Goal: Task Accomplishment & Management: Manage account settings

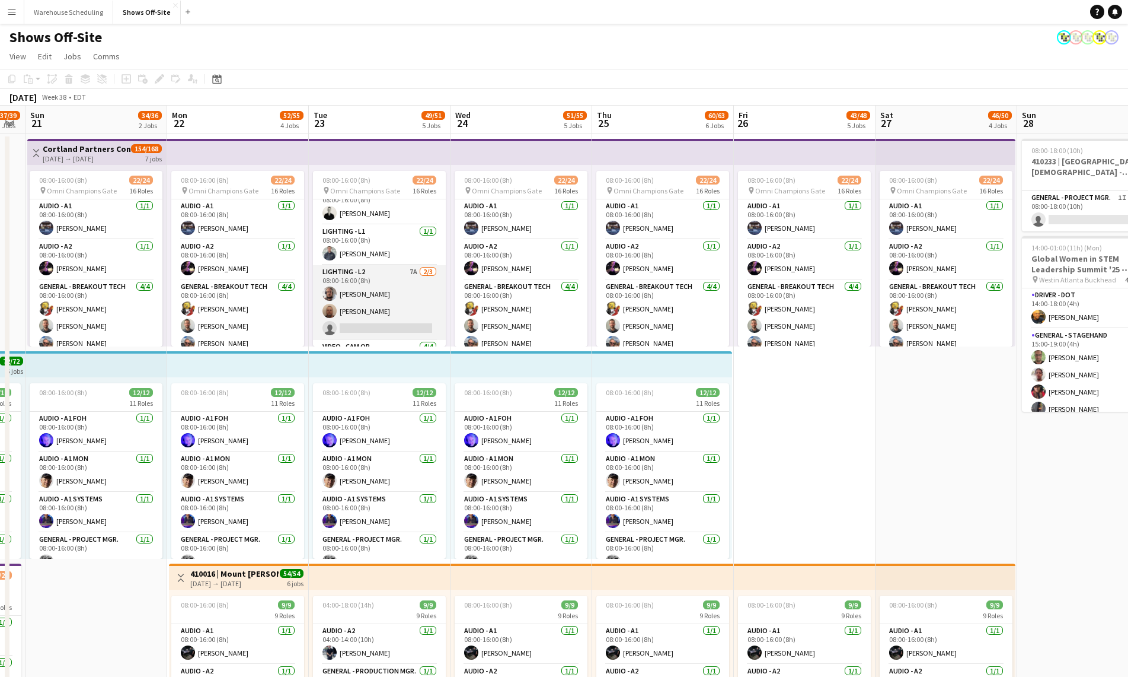
scroll to position [310, 0]
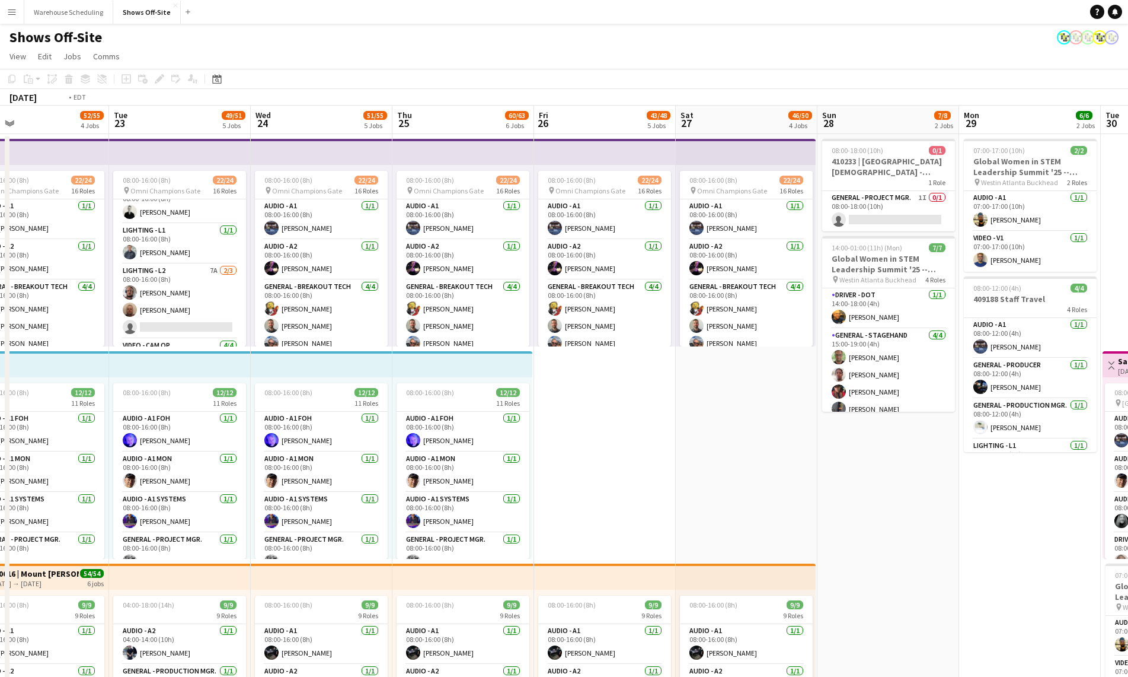
drag, startPoint x: 806, startPoint y: 404, endPoint x: 358, endPoint y: 406, distance: 448.9
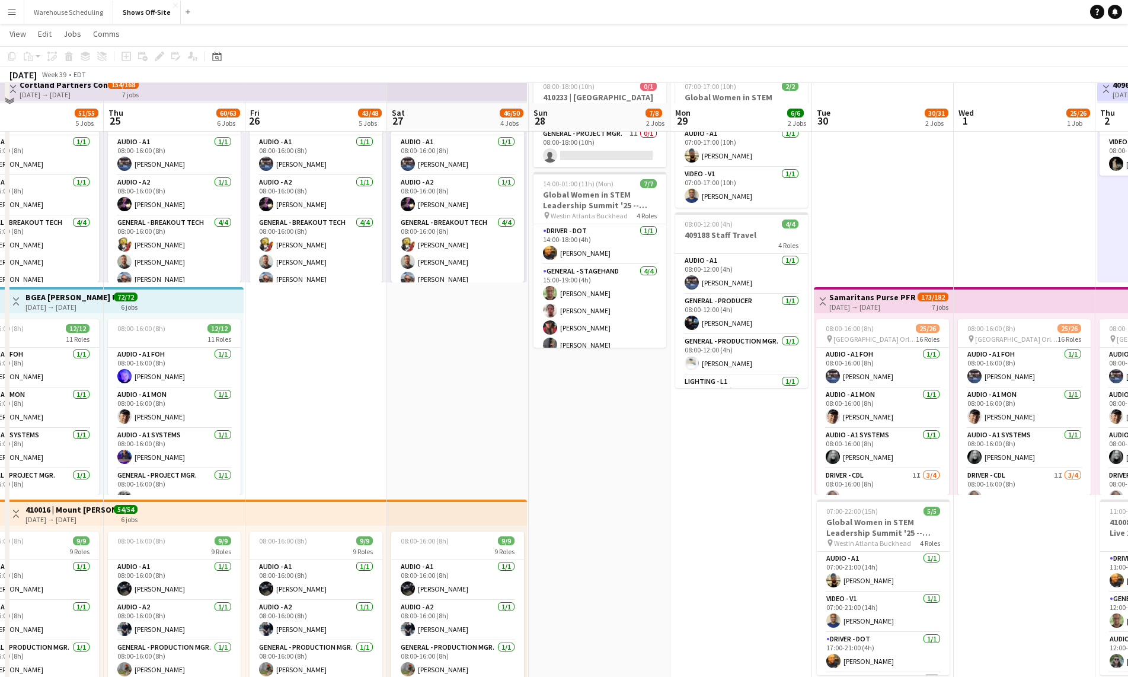
scroll to position [83, 0]
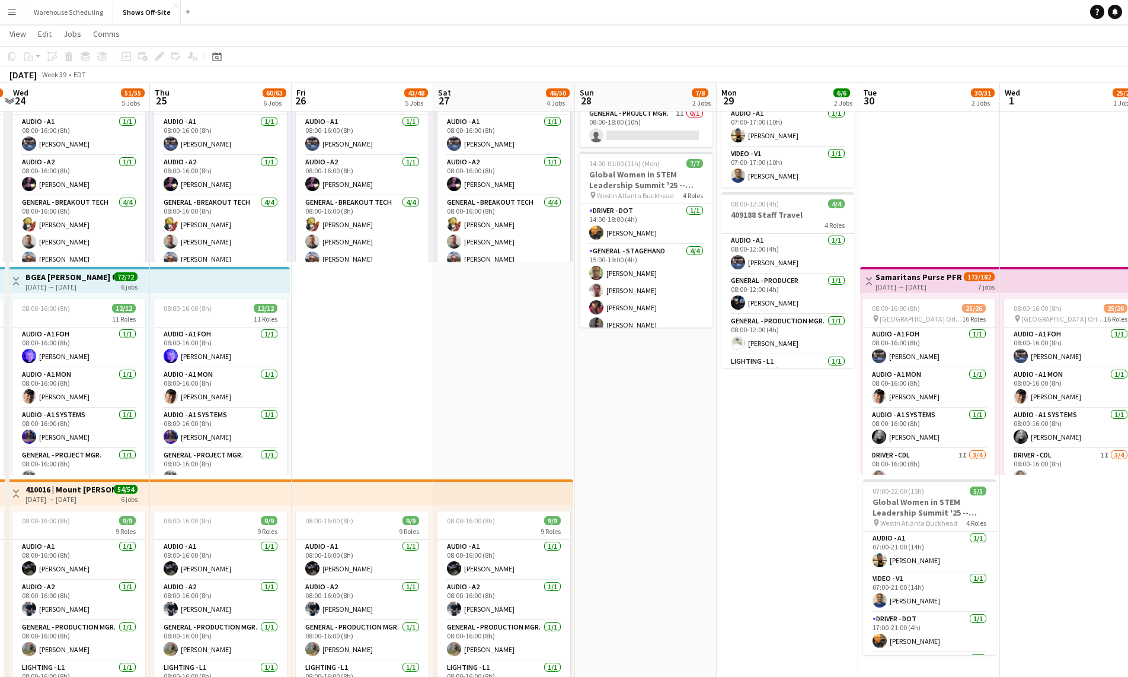
drag, startPoint x: 674, startPoint y: 509, endPoint x: 342, endPoint y: 489, distance: 332.7
click at [353, 489] on app-calendar-viewport "Sun 21 34/36 2 Jobs Mon 22 52/55 4 Jobs Tue 23 49/51 5 Jobs Wed 24 51/55 5 Jobs…" at bounding box center [564, 639] width 1128 height 1352
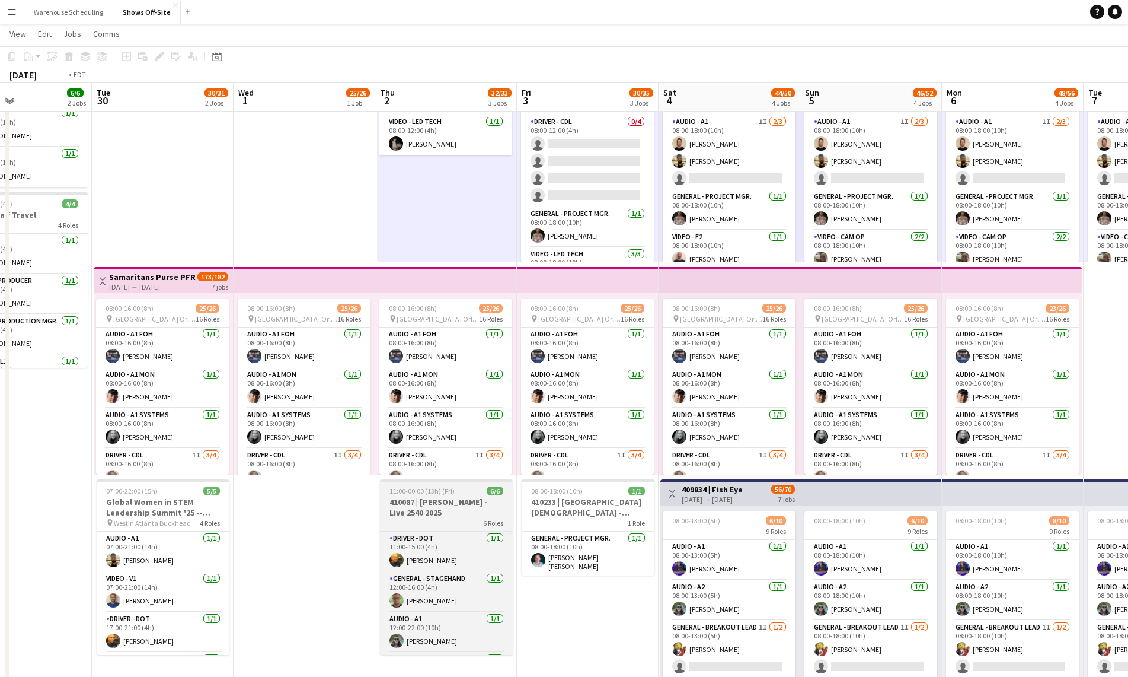
scroll to position [0, 373]
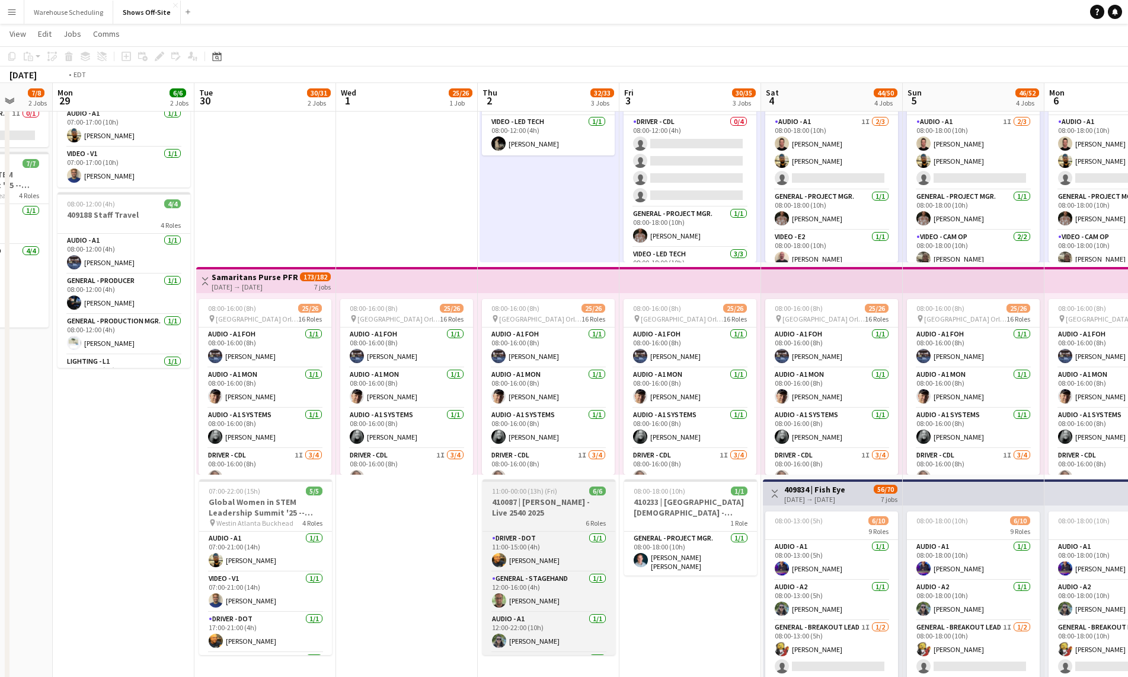
drag, startPoint x: 790, startPoint y: 513, endPoint x: 352, endPoint y: 493, distance: 438.7
click at [352, 493] on app-calendar-viewport "Fri 26 43/48 5 Jobs Sat 27 46/50 4 Jobs Sun 28 7/8 2 Jobs Mon 29 6/6 2 Jobs Tue…" at bounding box center [564, 639] width 1128 height 1352
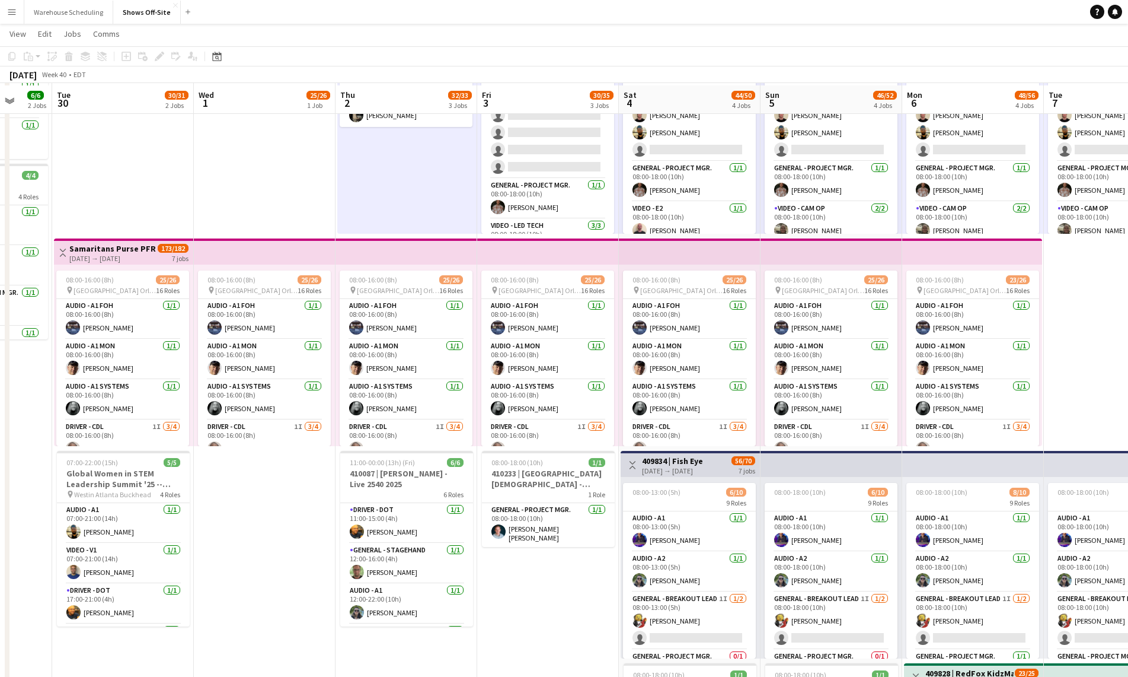
scroll to position [203, 0]
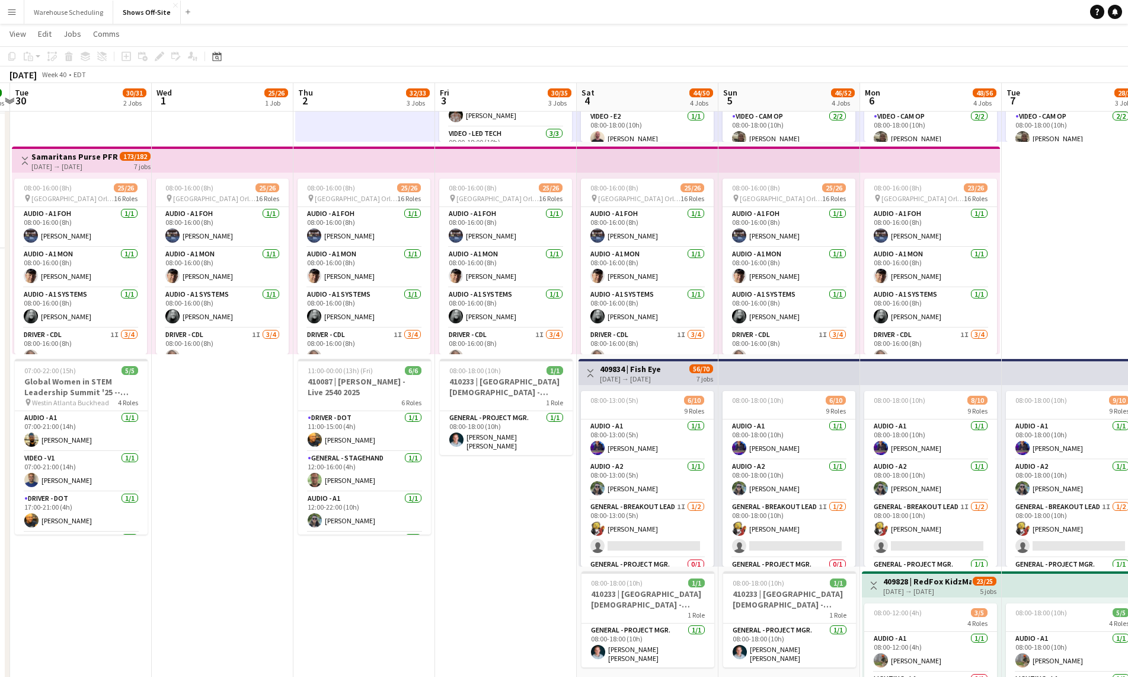
drag, startPoint x: 481, startPoint y: 512, endPoint x: 250, endPoint y: 511, distance: 231.3
click at [219, 512] on app-calendar-viewport "Sat 27 46/50 4 Jobs Sun 28 7/8 2 Jobs Mon 29 6/6 2 Jobs Tue 30 30/31 2 Jobs Wed…" at bounding box center [564, 519] width 1128 height 1352
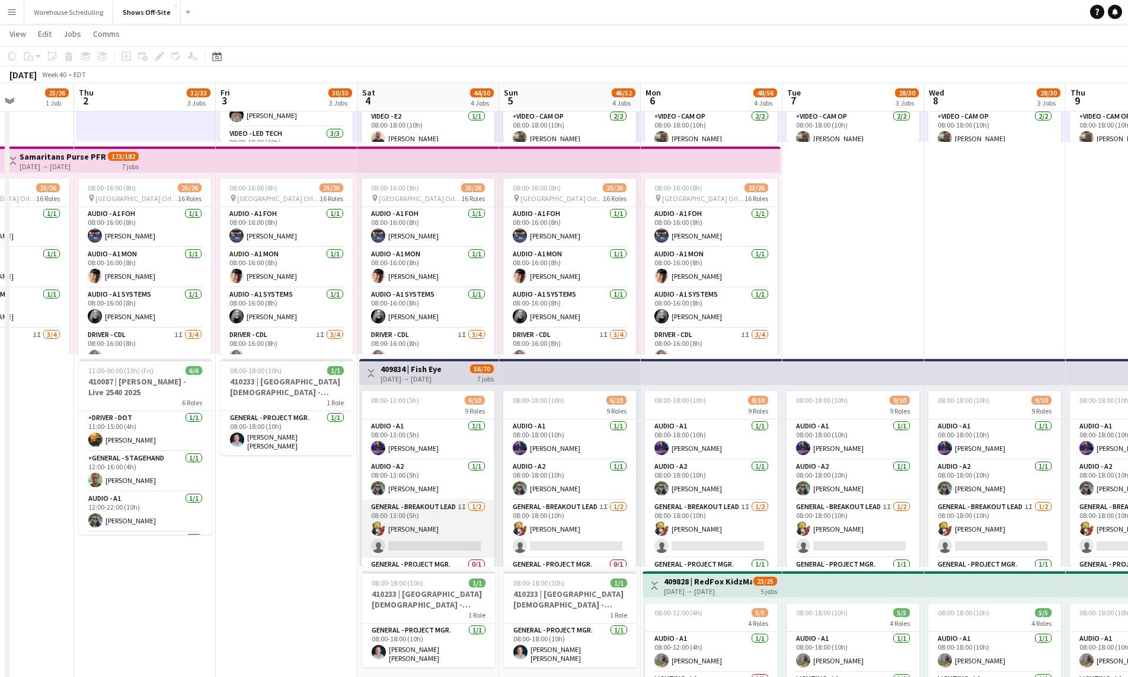
click at [416, 521] on app-card-role "General - Breakout Lead 1I [DATE] 08:00-13:00 (5h) [PERSON_NAME] single-neutral…" at bounding box center [428, 529] width 133 height 58
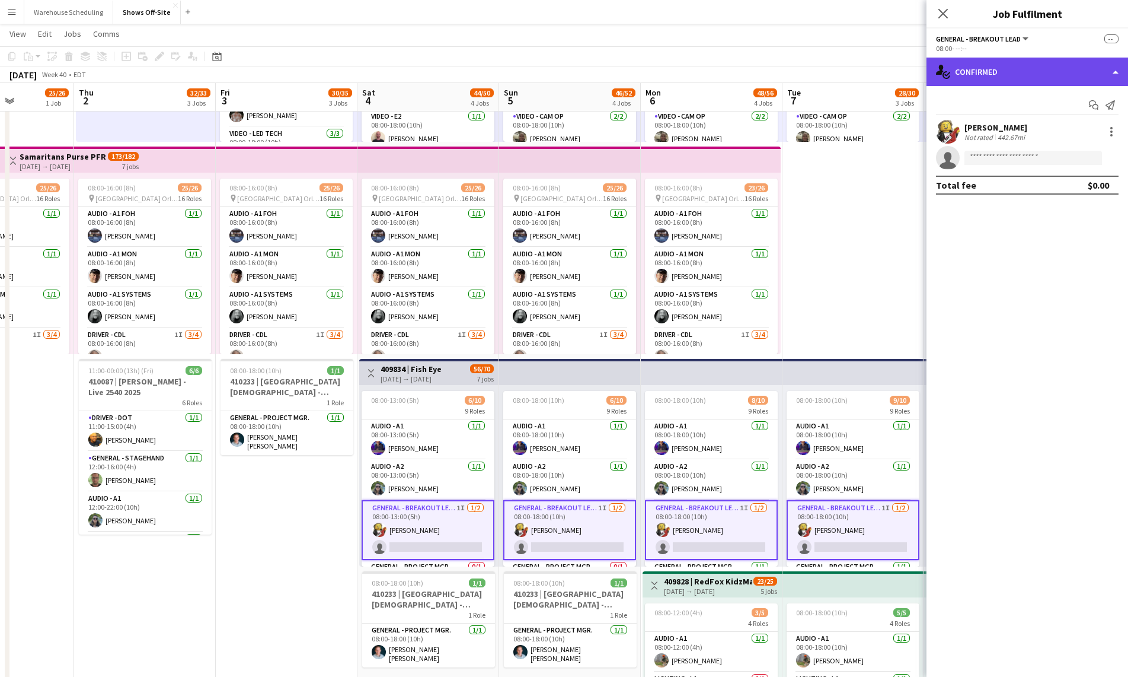
click at [960, 76] on div "single-neutral-actions-check-2 Confirmed" at bounding box center [1028, 72] width 202 height 28
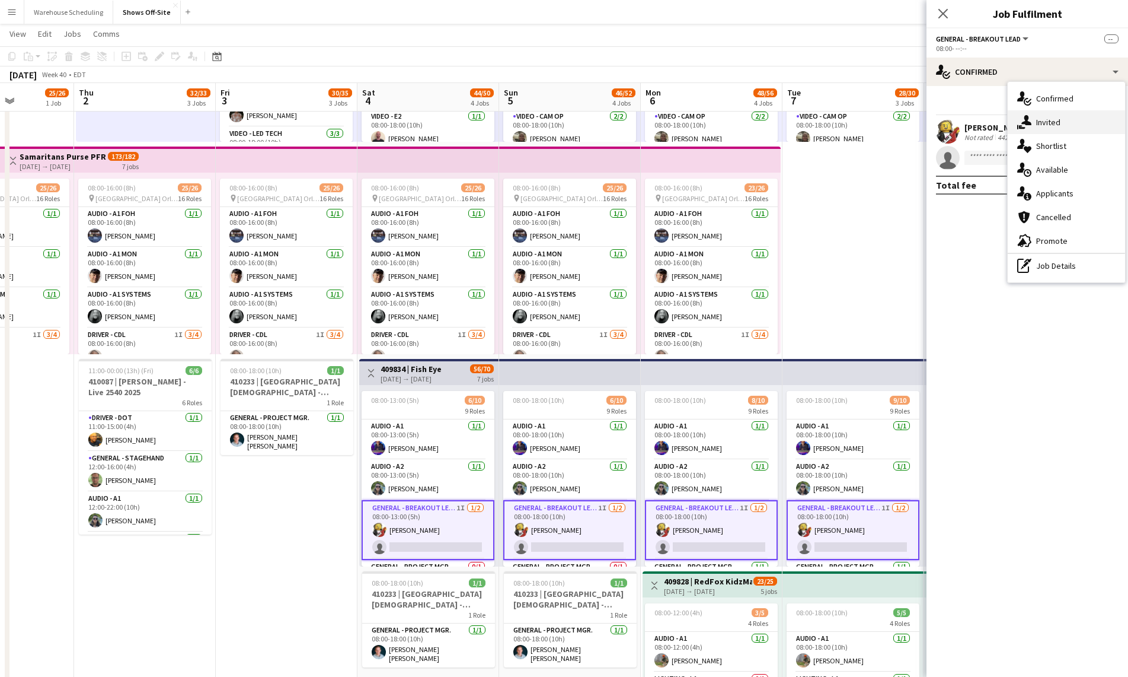
click at [1030, 128] on icon "single-neutral-actions-share-1" at bounding box center [1025, 122] width 14 height 14
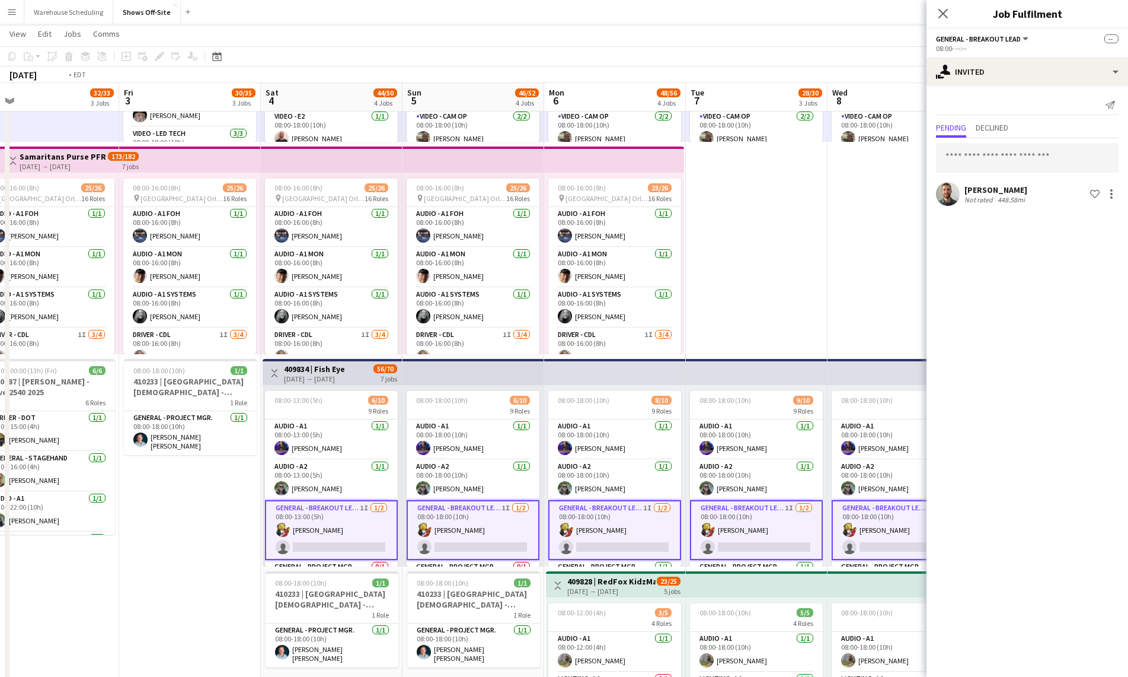
drag, startPoint x: 870, startPoint y: 292, endPoint x: -78, endPoint y: 280, distance: 947.6
click at [0, 280] on html "Menu Boards Boards Boards All jobs Status Workforce Workforce My Workforce Recr…" at bounding box center [564, 496] width 1128 height 1398
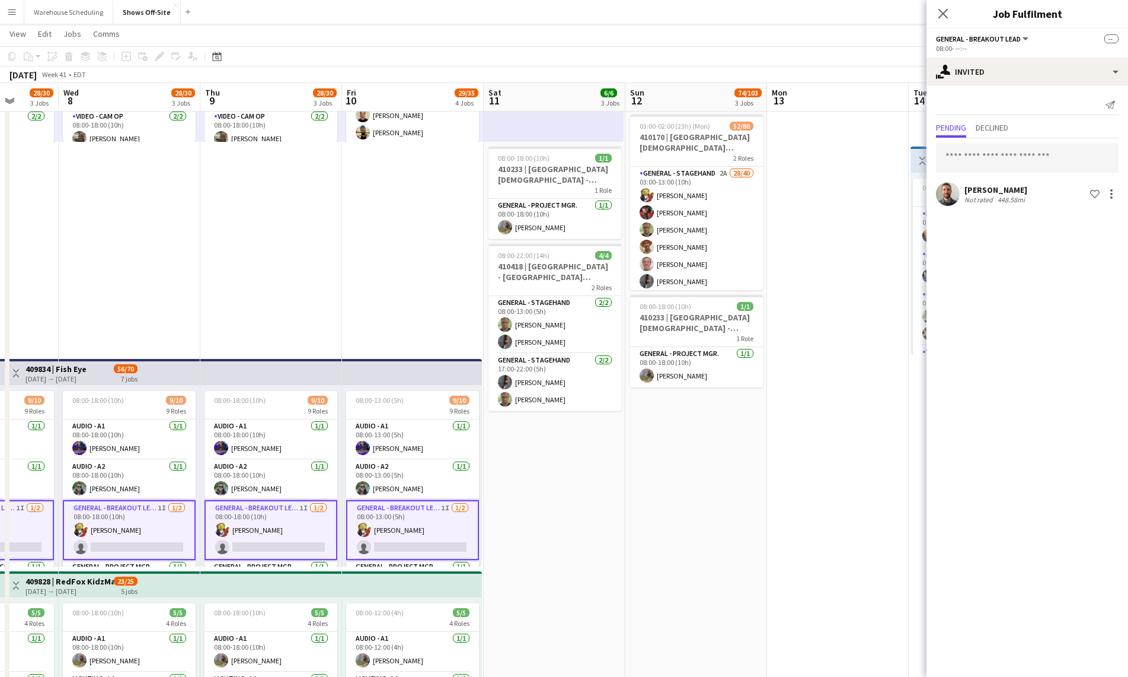
drag, startPoint x: 420, startPoint y: 286, endPoint x: -91, endPoint y: 278, distance: 511.2
click at [0, 278] on html "Menu Boards Boards Boards All jobs Status Workforce Workforce My Workforce Recr…" at bounding box center [564, 496] width 1128 height 1398
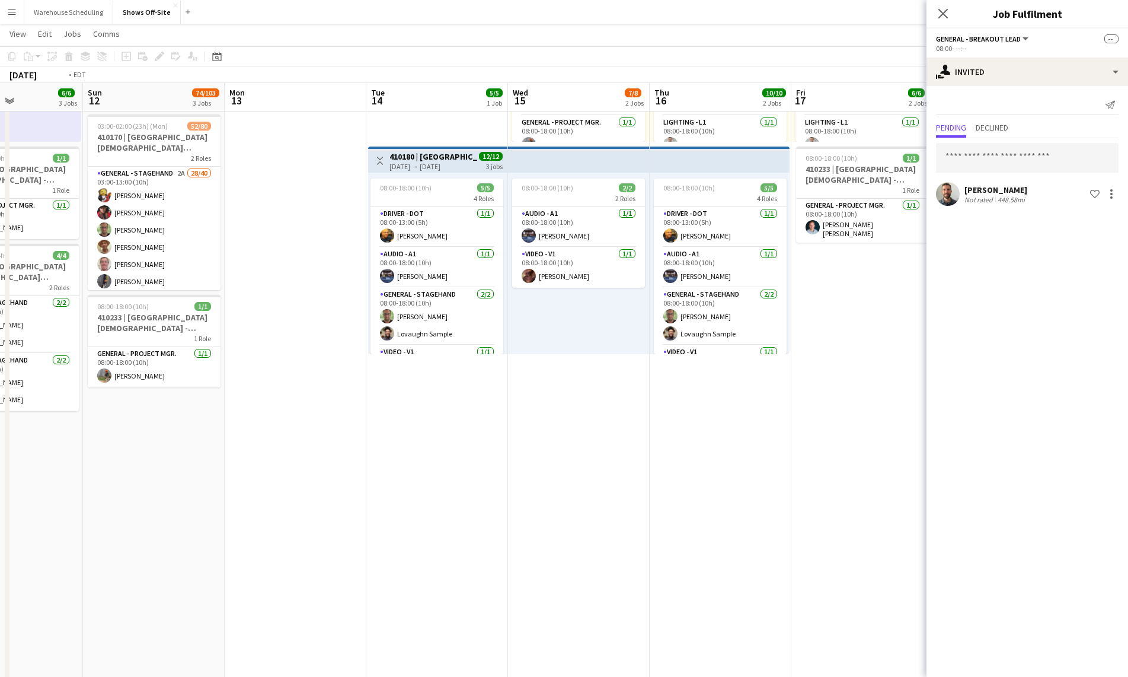
scroll to position [0, 392]
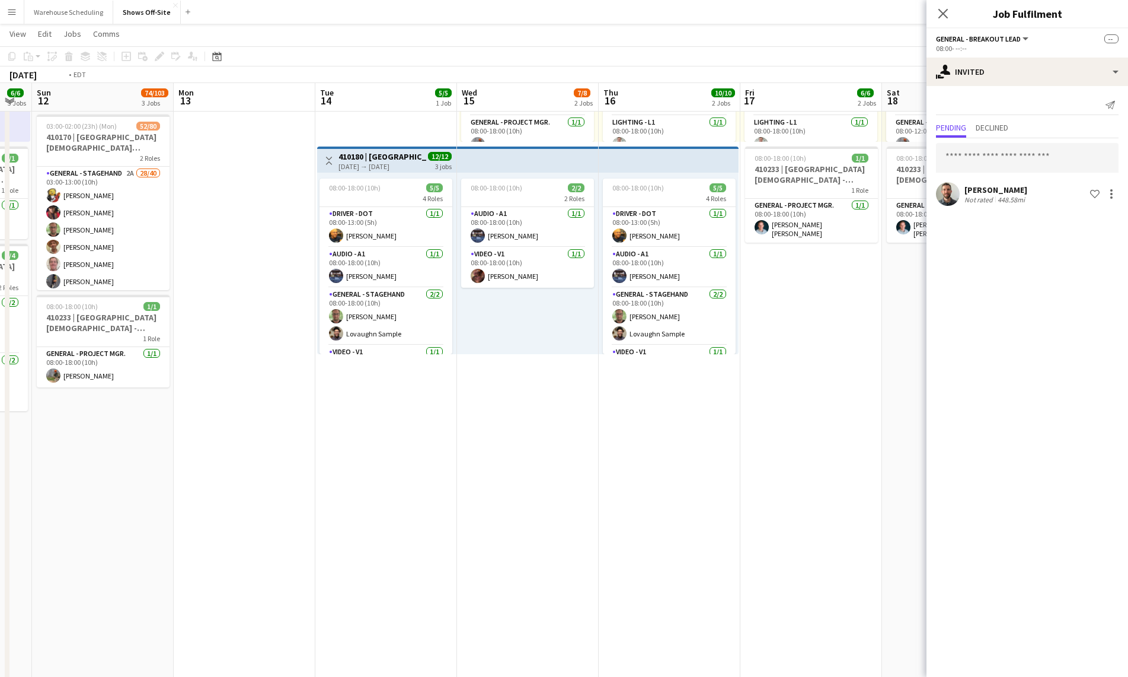
drag, startPoint x: 508, startPoint y: 291, endPoint x: -148, endPoint y: 265, distance: 656.3
click at [0, 265] on html "Menu Boards Boards Boards All jobs Status Workforce Workforce My Workforce Recr…" at bounding box center [564, 496] width 1128 height 1398
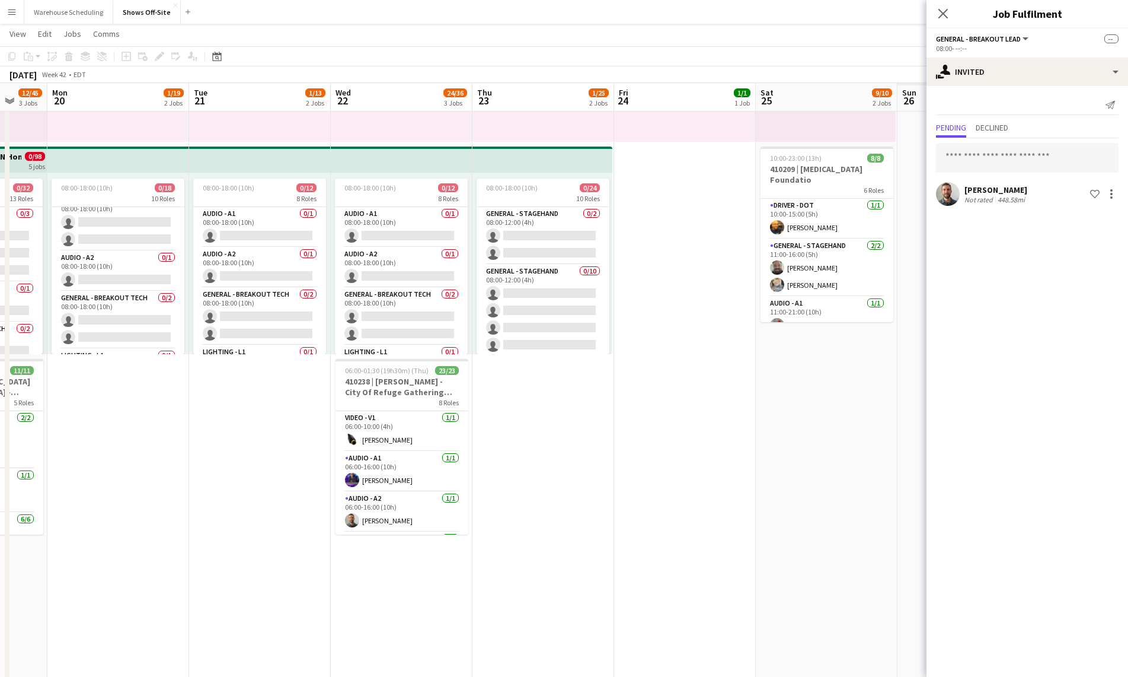
scroll to position [0, 294]
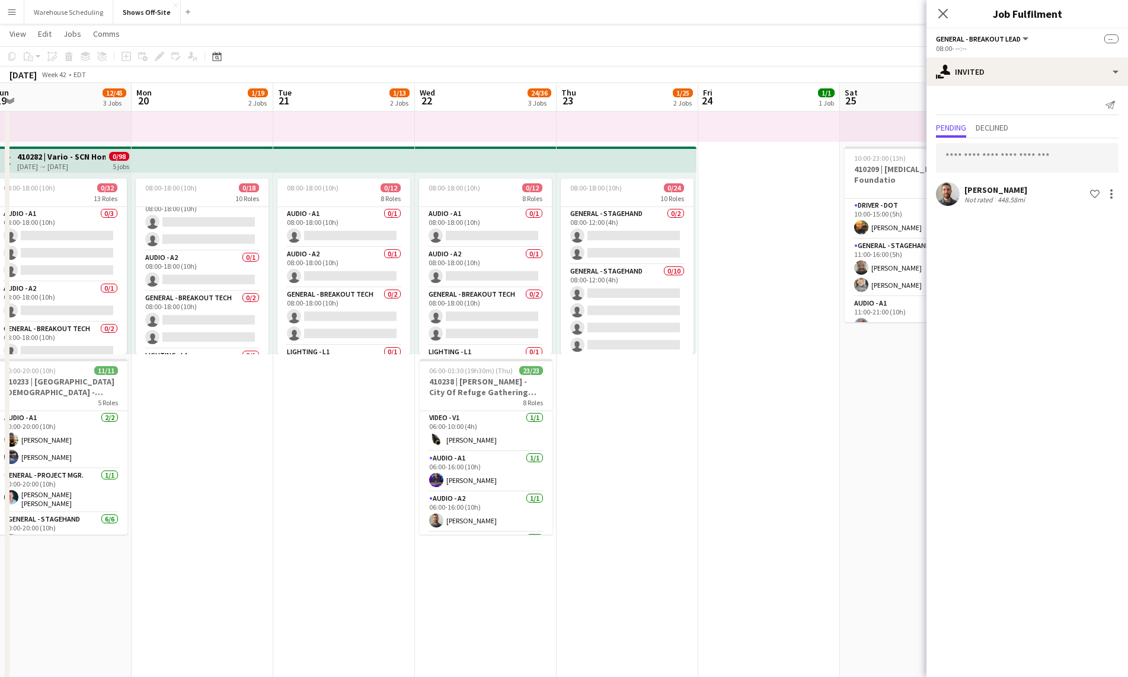
drag, startPoint x: 536, startPoint y: 311, endPoint x: -94, endPoint y: 321, distance: 630.4
click at [0, 321] on html "Menu Boards Boards Boards All jobs Status Workforce Workforce My Workforce Recr…" at bounding box center [564, 496] width 1128 height 1398
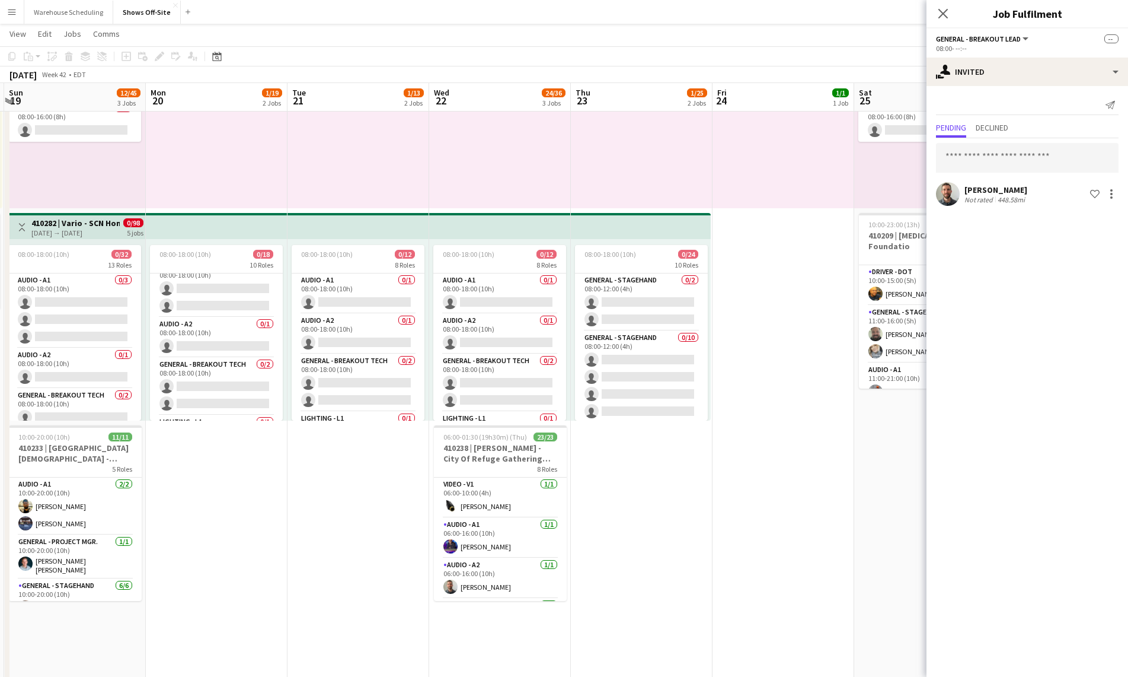
scroll to position [0, 348]
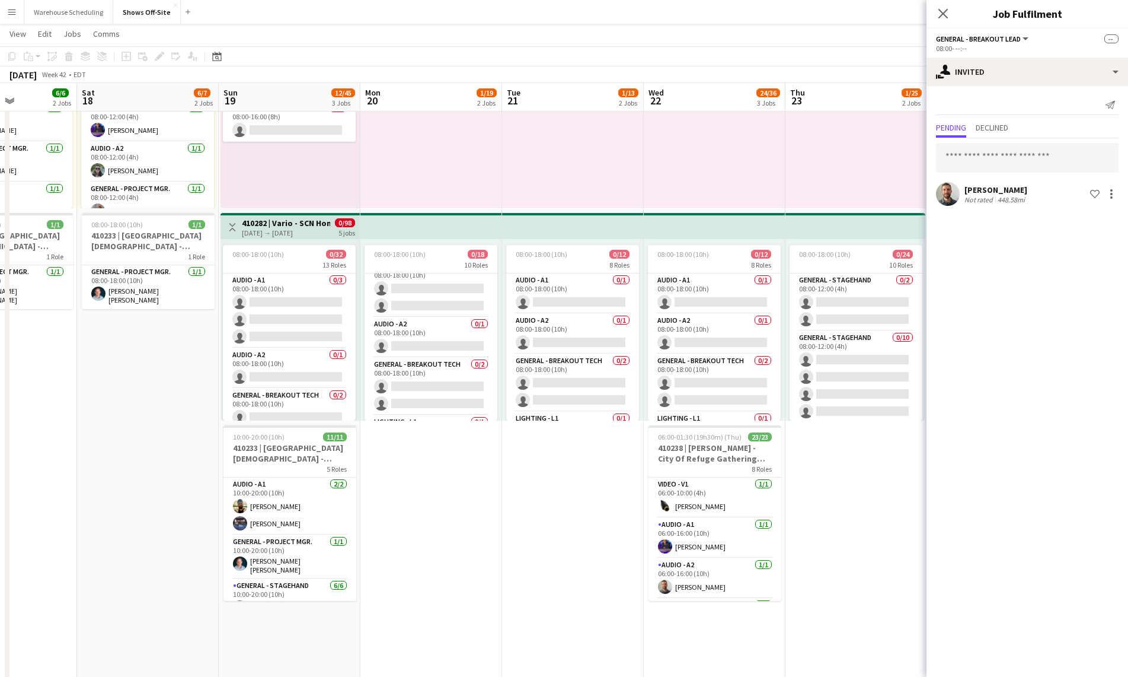
drag, startPoint x: 267, startPoint y: 461, endPoint x: 496, endPoint y: 463, distance: 228.9
click at [496, 463] on app-calendar-viewport "Wed 15 7/8 2 Jobs Thu 16 10/10 2 Jobs Fri 17 6/6 2 Jobs Sat 18 6/7 2 Jobs Sun 1…" at bounding box center [564, 585] width 1128 height 1352
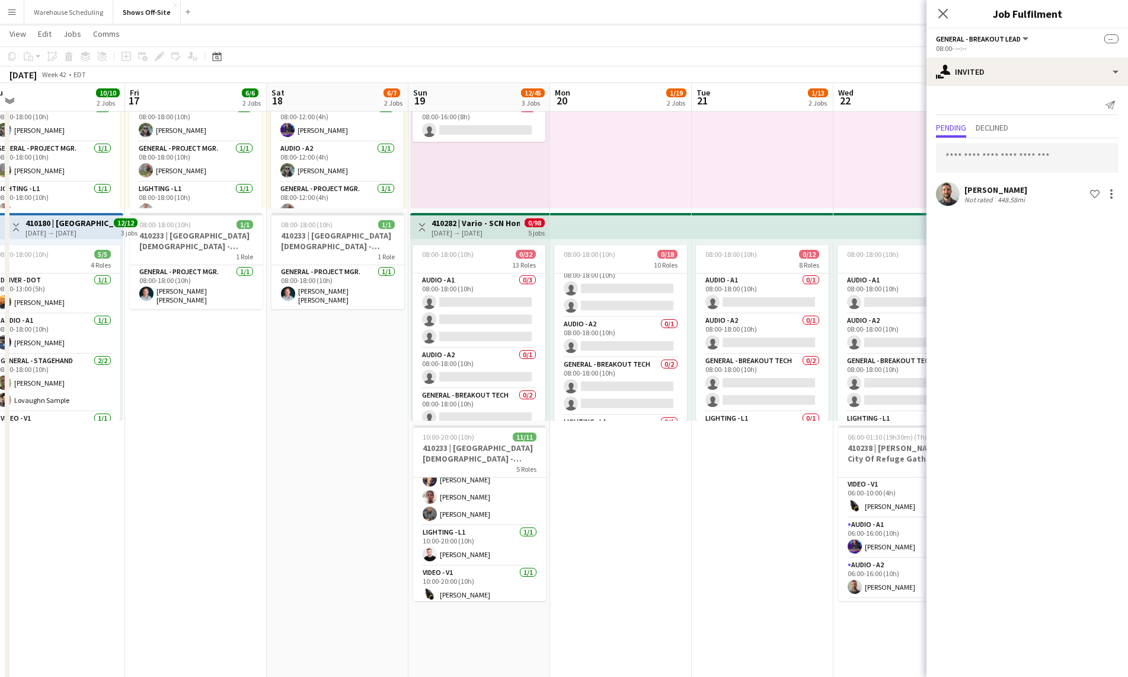
scroll to position [0, 298]
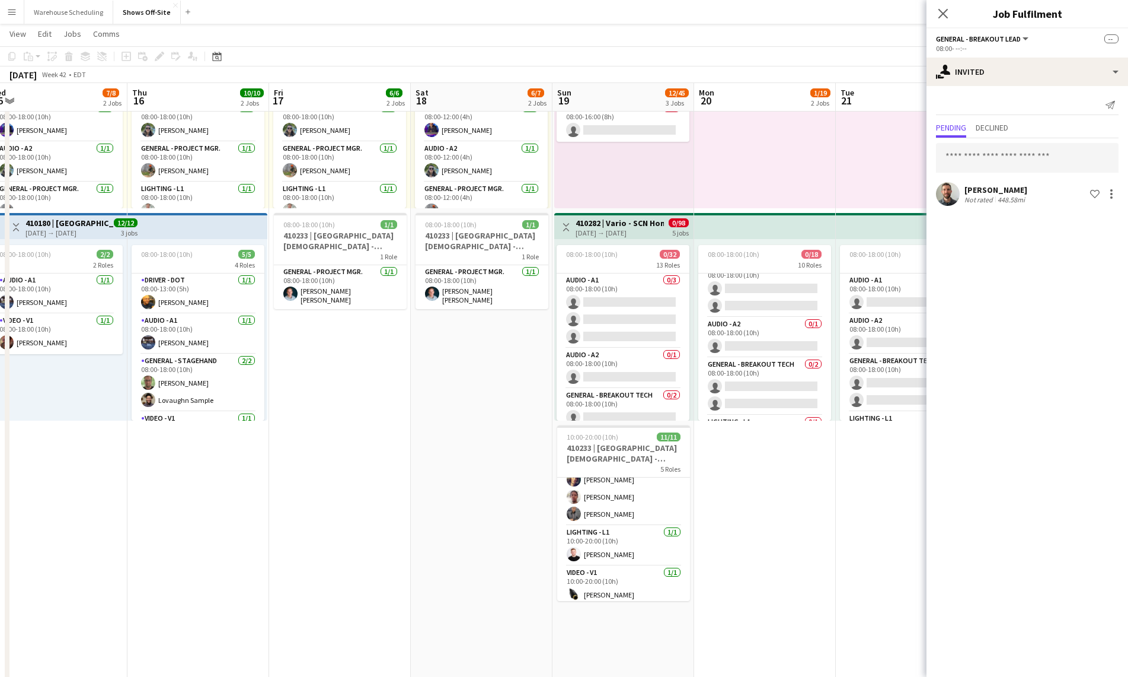
drag, startPoint x: 155, startPoint y: 471, endPoint x: 489, endPoint y: 440, distance: 335.3
click at [489, 440] on app-calendar-viewport "Mon 13 Tue 14 5/5 1 Job Wed 15 7/8 2 Jobs Thu 16 10/10 2 Jobs Fri 17 6/6 2 Jobs…" at bounding box center [564, 585] width 1128 height 1352
drag, startPoint x: 489, startPoint y: 344, endPoint x: 502, endPoint y: 327, distance: 21.2
click at [502, 327] on app-calendar-viewport "Mon 13 Tue 14 5/5 1 Job Wed 15 7/8 2 Jobs Thu 16 10/10 2 Jobs Fri 17 6/6 2 Jobs…" at bounding box center [564, 585] width 1128 height 1352
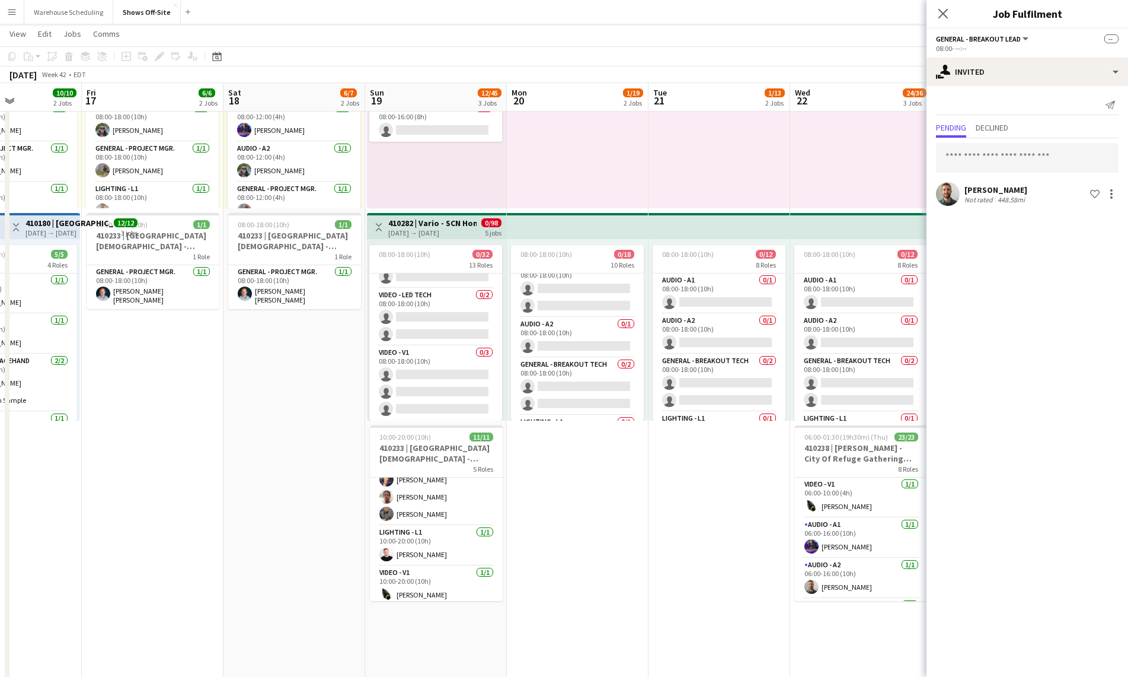
scroll to position [0, 471]
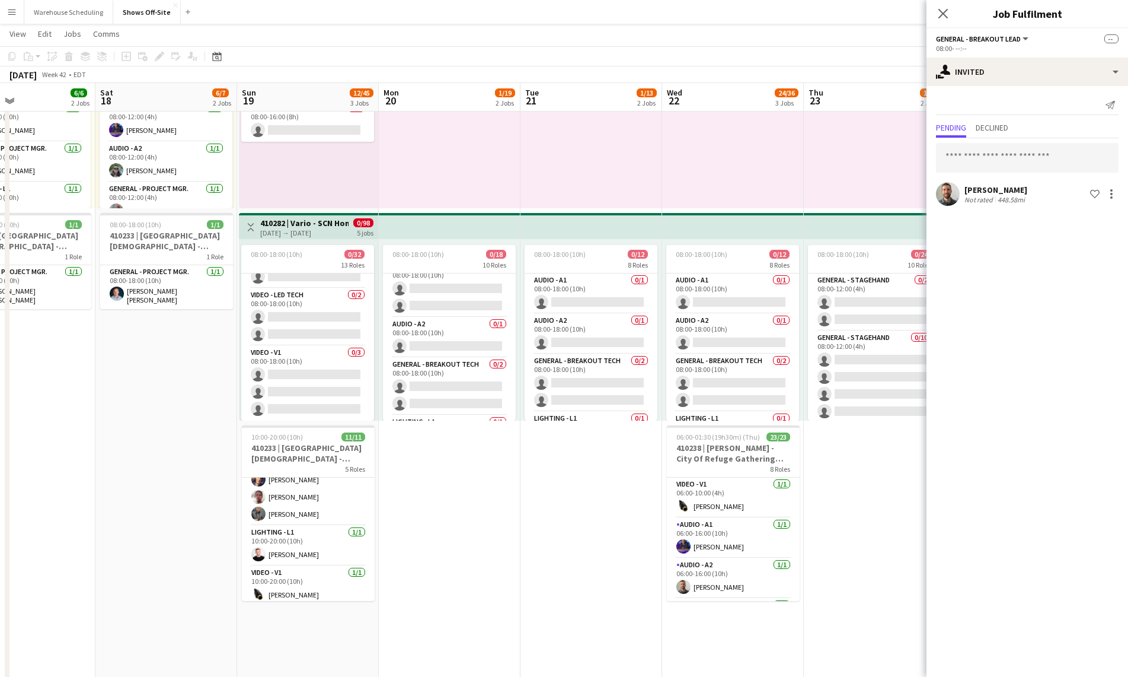
drag, startPoint x: 502, startPoint y: 327, endPoint x: 197, endPoint y: 372, distance: 307.5
click at [174, 371] on app-calendar-viewport "Tue 14 5/5 1 Job Wed 15 7/8 2 Jobs Thu 16 10/10 2 Jobs Fri 17 6/6 2 Jobs Sat 18…" at bounding box center [564, 585] width 1128 height 1352
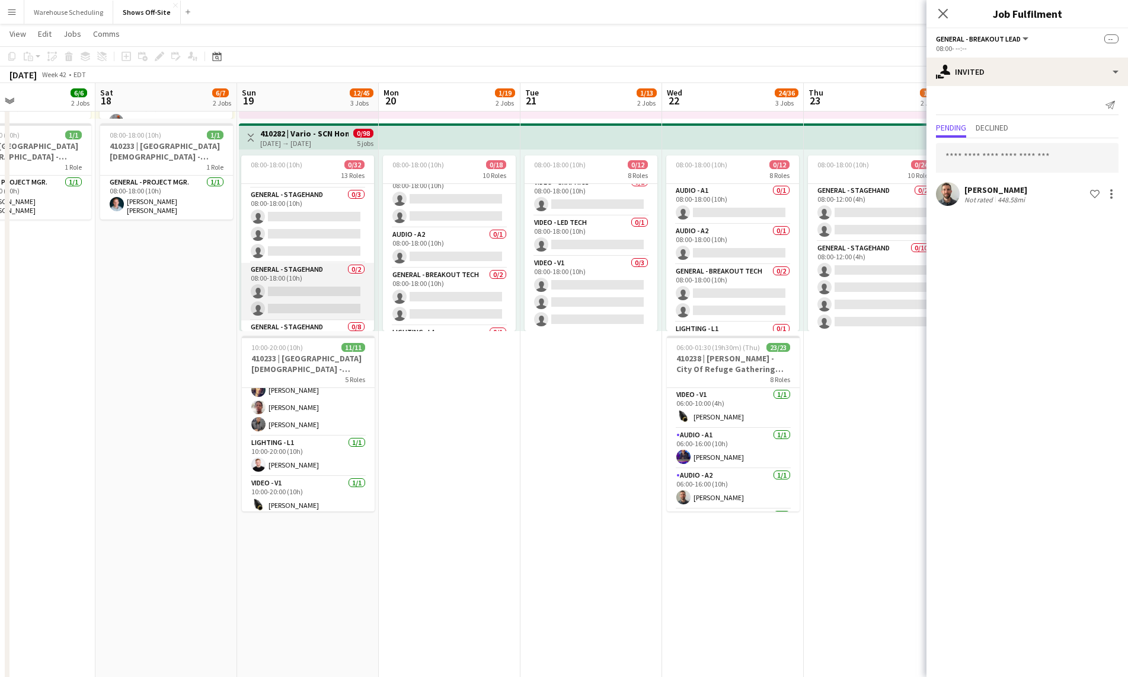
scroll to position [260, 0]
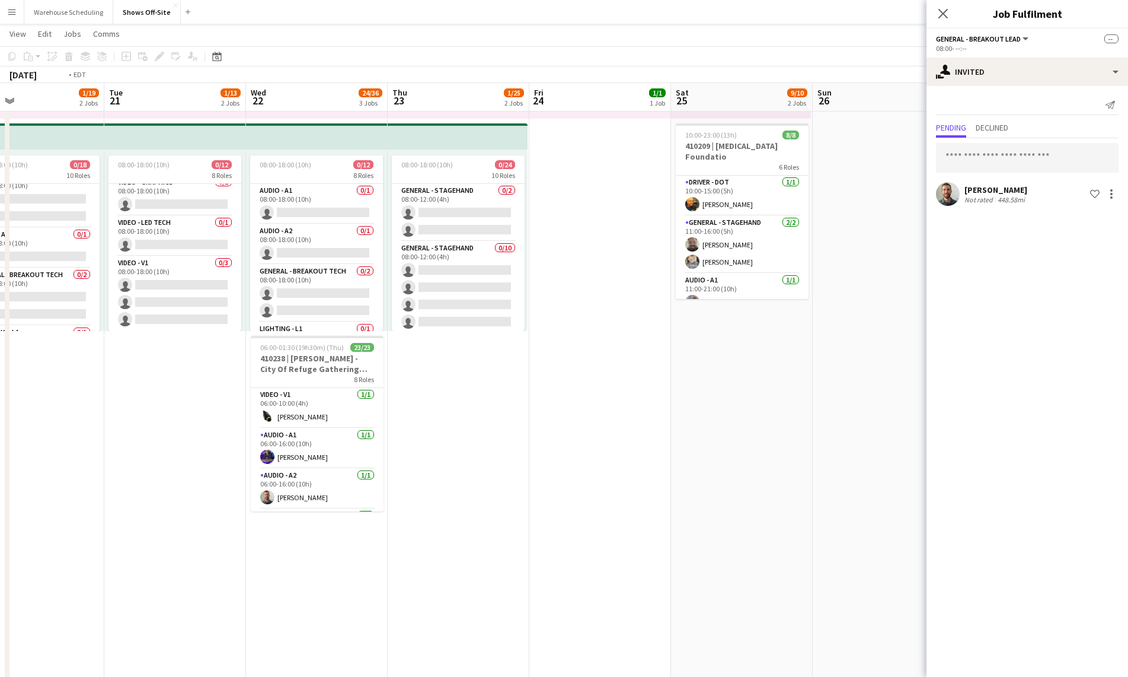
drag, startPoint x: 537, startPoint y: 384, endPoint x: 158, endPoint y: 378, distance: 378.9
click at [138, 383] on app-calendar-viewport "Fri 17 6/6 2 Jobs Sat 18 6/7 2 Jobs Sun 19 12/45 3 Jobs Mon 20 1/19 2 Jobs Tue …" at bounding box center [564, 496] width 1128 height 1352
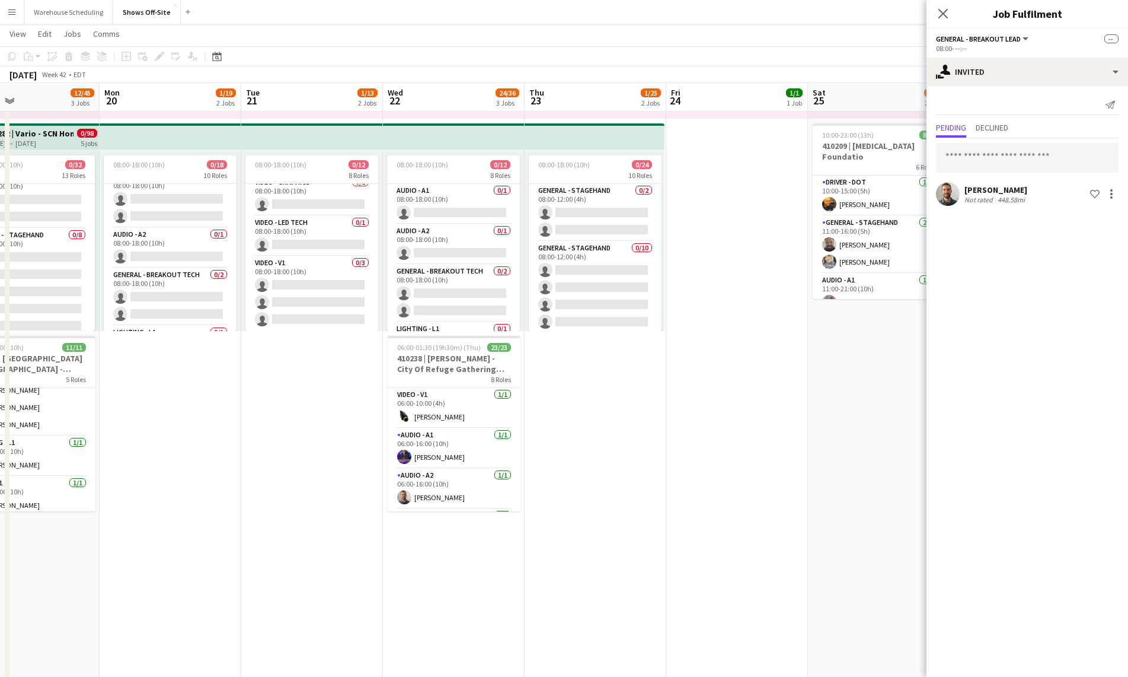
scroll to position [0, 318]
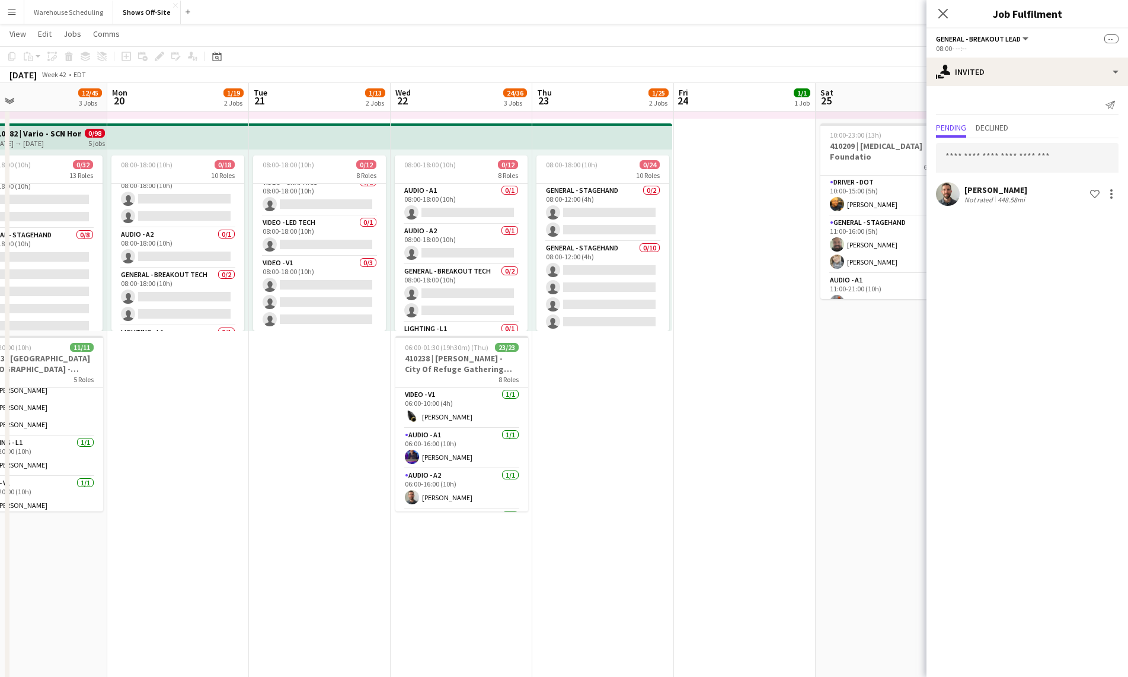
drag, startPoint x: 475, startPoint y: 348, endPoint x: 615, endPoint y: 340, distance: 140.7
click at [615, 340] on app-calendar-viewport "Fri 17 6/6 2 Jobs Sat 18 6/7 2 Jobs Sun 19 12/45 3 Jobs Mon 20 1/19 2 Jobs Tue …" at bounding box center [564, 496] width 1128 height 1352
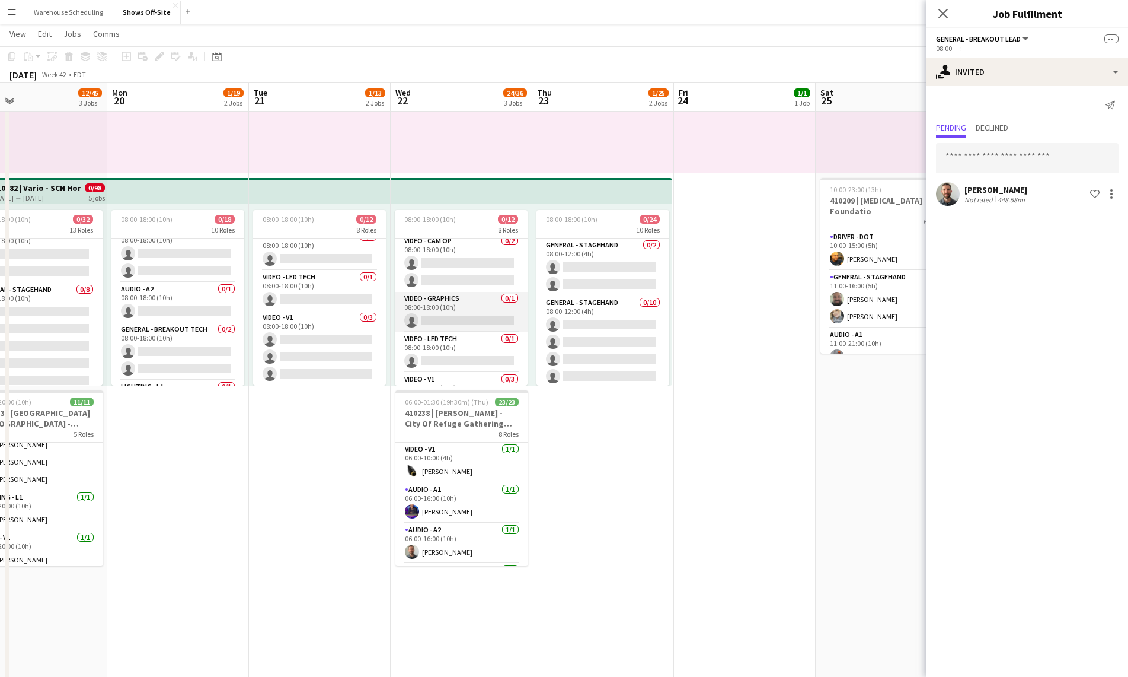
scroll to position [244, 0]
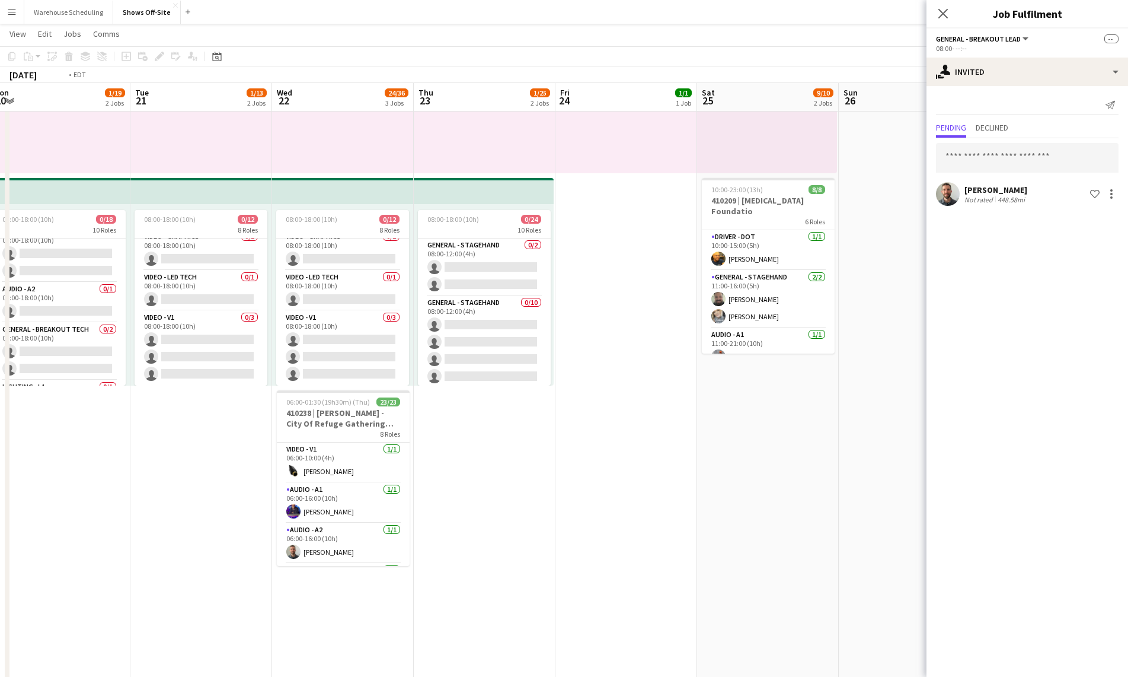
drag, startPoint x: 751, startPoint y: 341, endPoint x: 215, endPoint y: 330, distance: 536.7
click at [215, 330] on app-calendar-viewport "Fri 17 6/6 2 Jobs Sat 18 6/7 2 Jobs Sun 19 12/45 3 Jobs Mon 20 1/19 2 Jobs Tue …" at bounding box center [564, 550] width 1128 height 1352
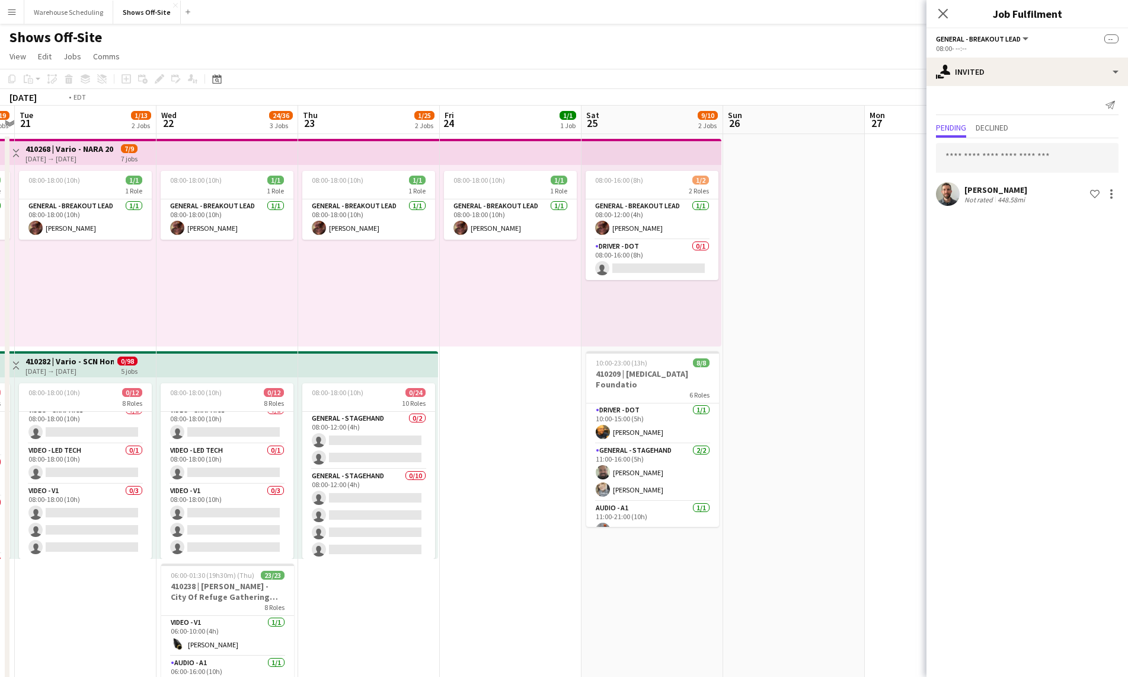
scroll to position [0, 280]
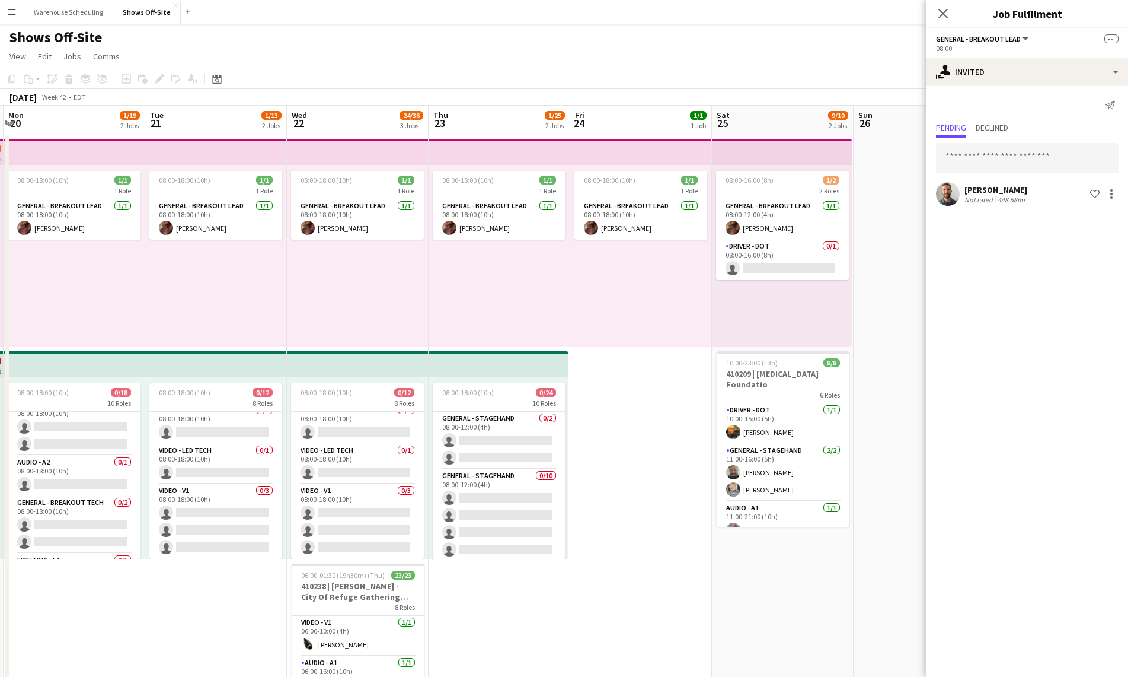
drag, startPoint x: 740, startPoint y: 386, endPoint x: 996, endPoint y: 396, distance: 255.8
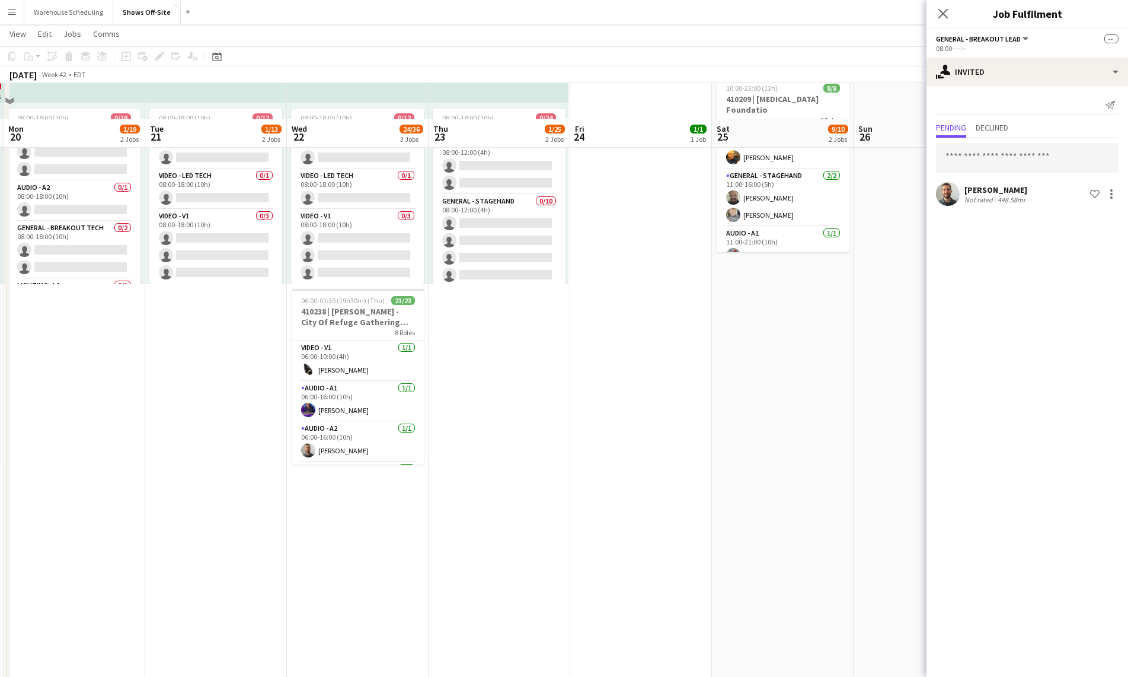
scroll to position [359, 0]
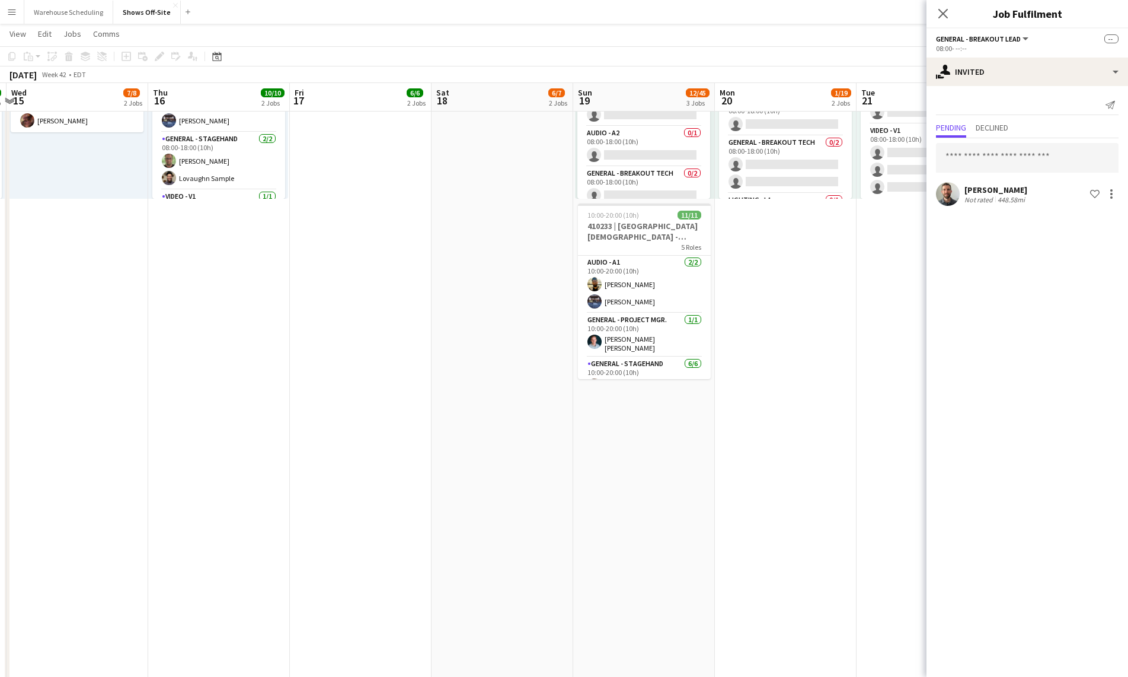
drag, startPoint x: 363, startPoint y: 503, endPoint x: 1001, endPoint y: 451, distance: 640.2
click at [1001, 451] on body "Menu Boards Boards Boards All jobs Status Workforce Workforce My Workforce Recr…" at bounding box center [564, 340] width 1128 height 1398
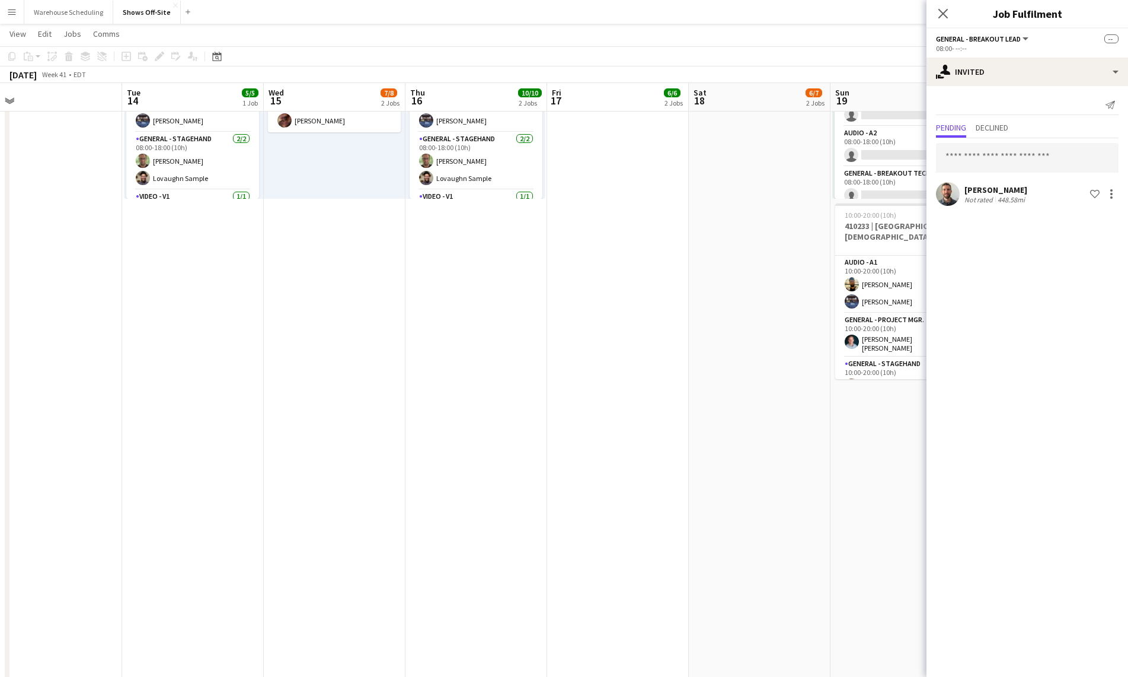
drag, startPoint x: 464, startPoint y: 467, endPoint x: 733, endPoint y: 438, distance: 271.4
click at [733, 438] on app-calendar-viewport "Sat 11 6/6 3 Jobs Sun 12 74/103 3 Jobs Mon 13 Tue 14 5/5 1 Job Wed 15 7/8 2 Job…" at bounding box center [564, 364] width 1128 height 1352
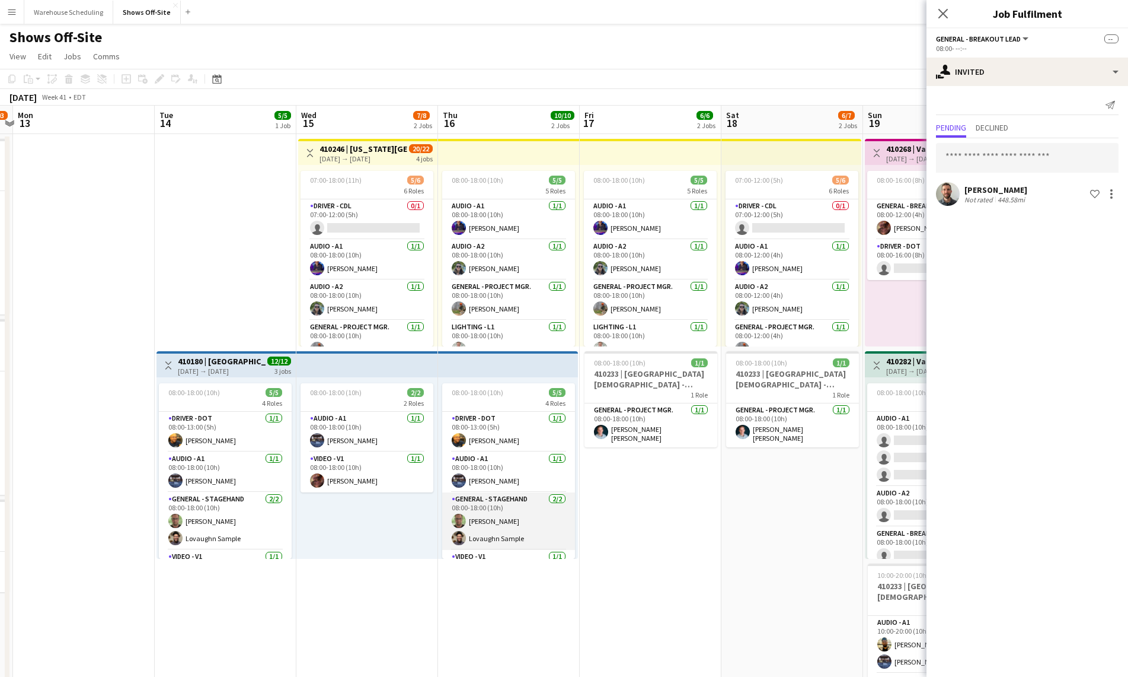
scroll to position [31, 0]
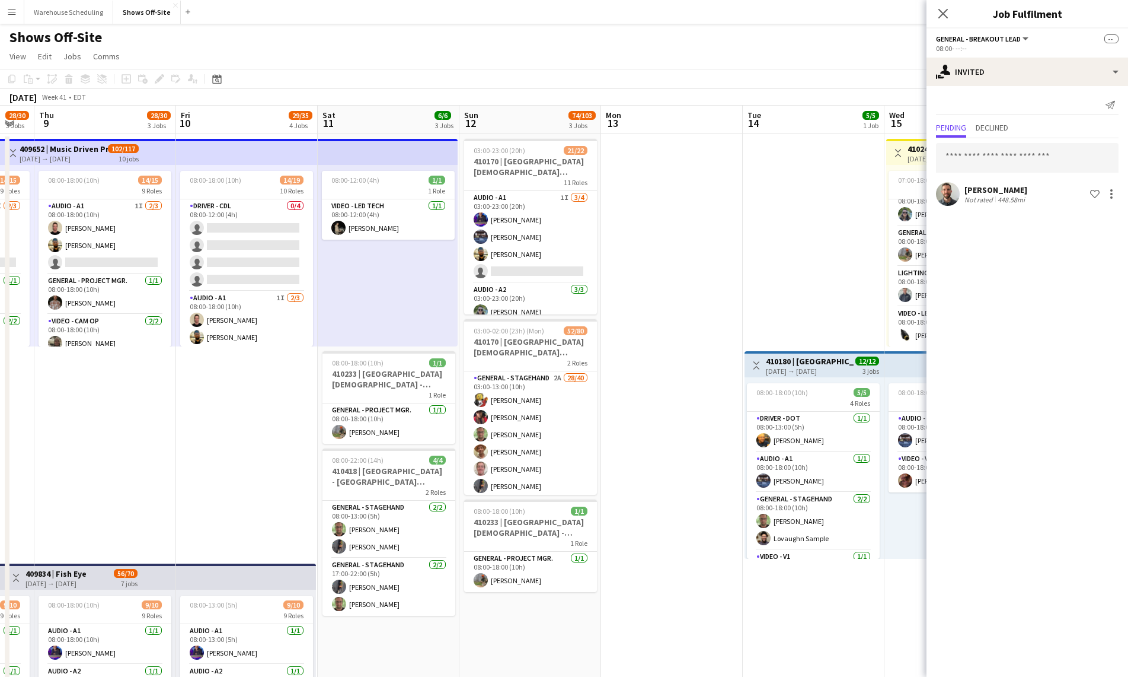
drag, startPoint x: 208, startPoint y: 295, endPoint x: 796, endPoint y: 340, distance: 589.9
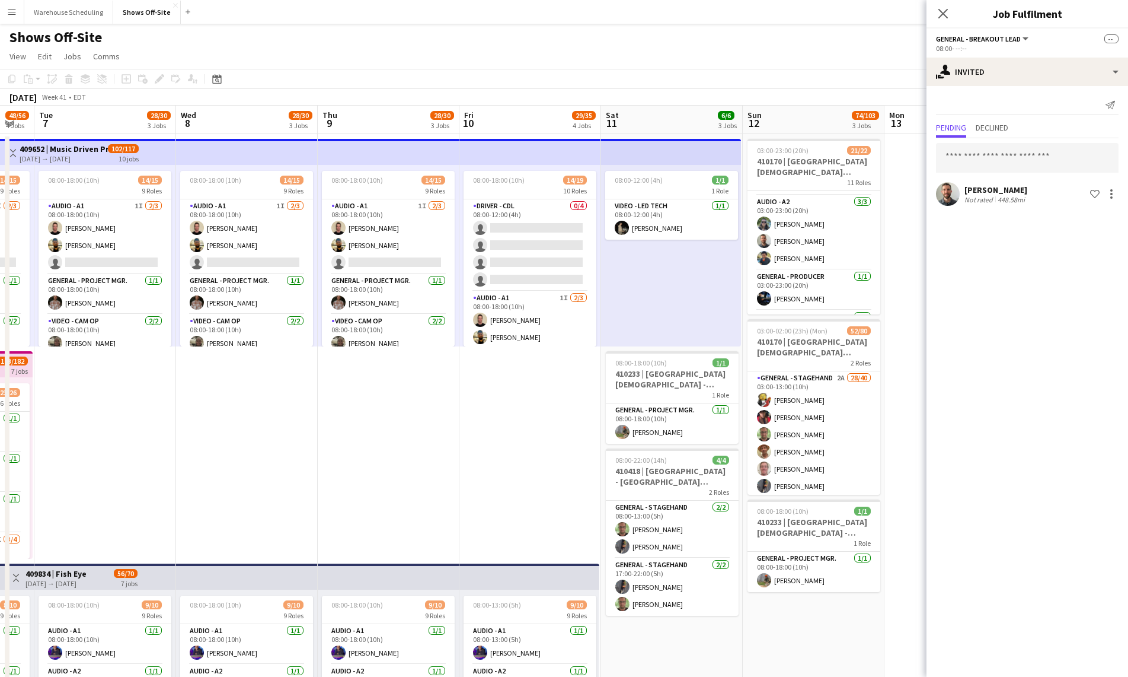
drag, startPoint x: 234, startPoint y: 388, endPoint x: 511, endPoint y: 402, distance: 277.3
click at [518, 288] on app-card-role "Audio - A1 1I [DATE] 08:00-18:00 (10h) [PERSON_NAME] [PERSON_NAME] single-neutr…" at bounding box center [530, 291] width 133 height 75
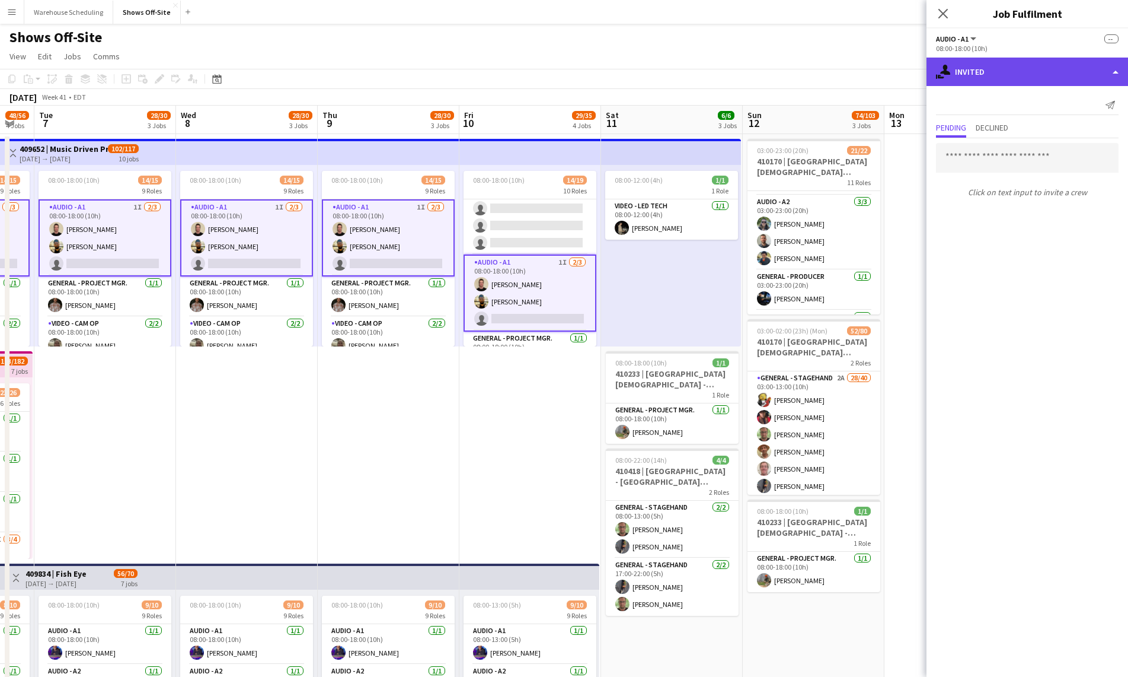
click at [1025, 69] on div "single-neutral-actions-share-1 Invited" at bounding box center [1028, 72] width 202 height 28
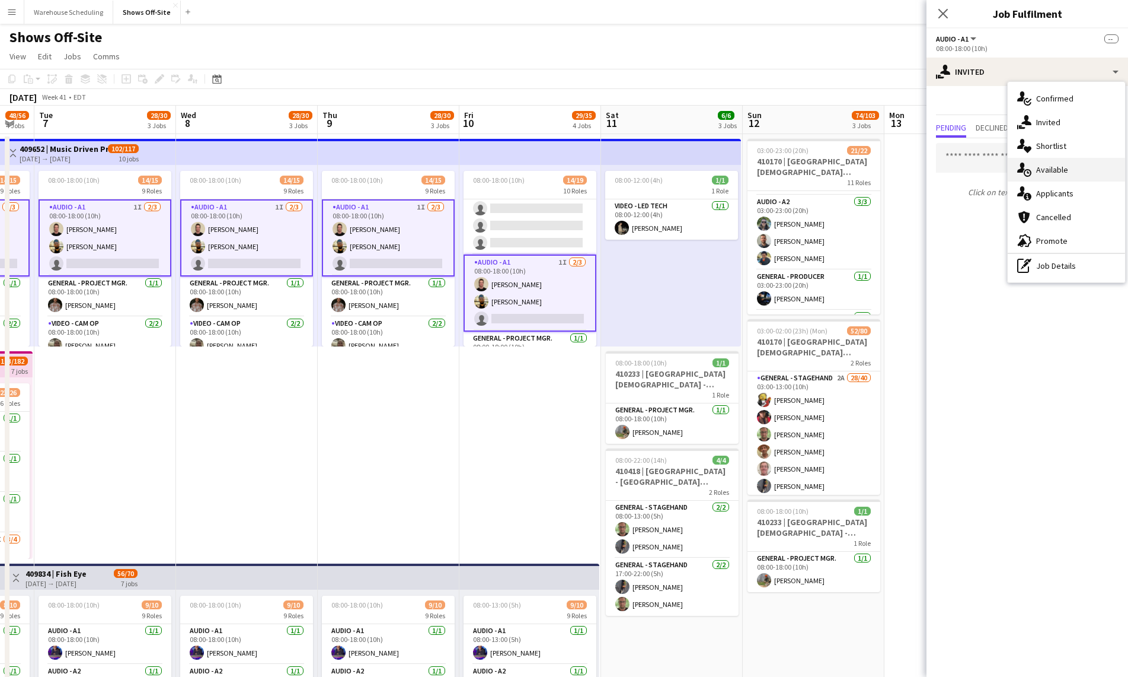
click at [1042, 164] on div "single-neutral-actions-upload Available" at bounding box center [1066, 170] width 117 height 24
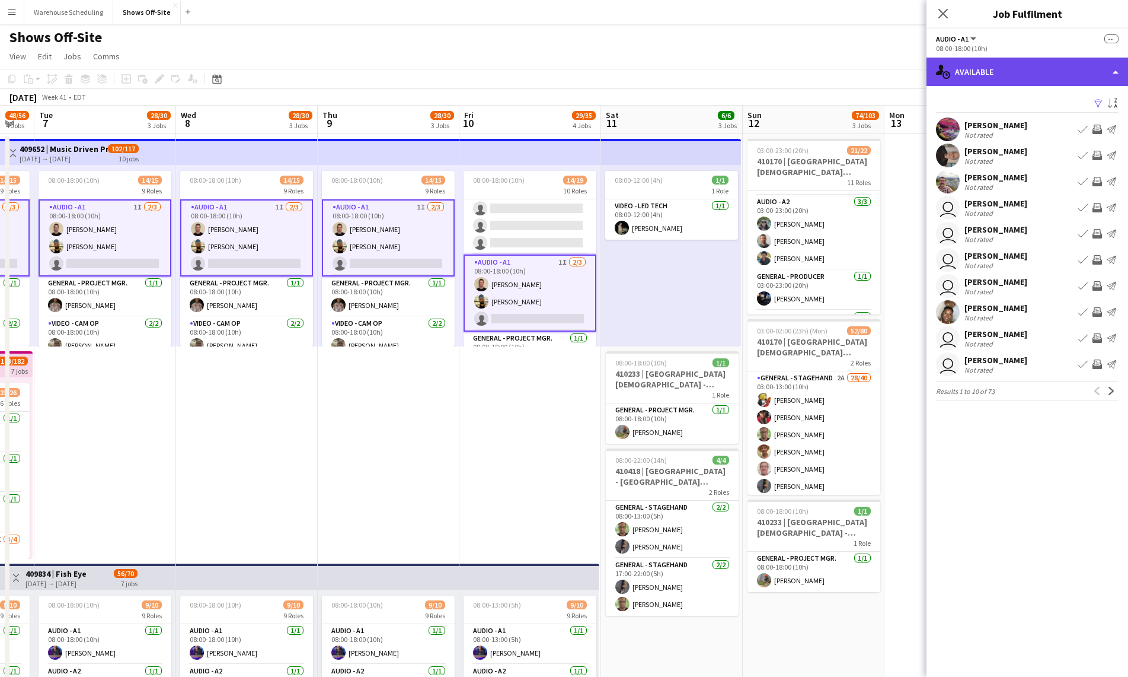
click at [1016, 75] on div "single-neutral-actions-upload Available" at bounding box center [1028, 72] width 202 height 28
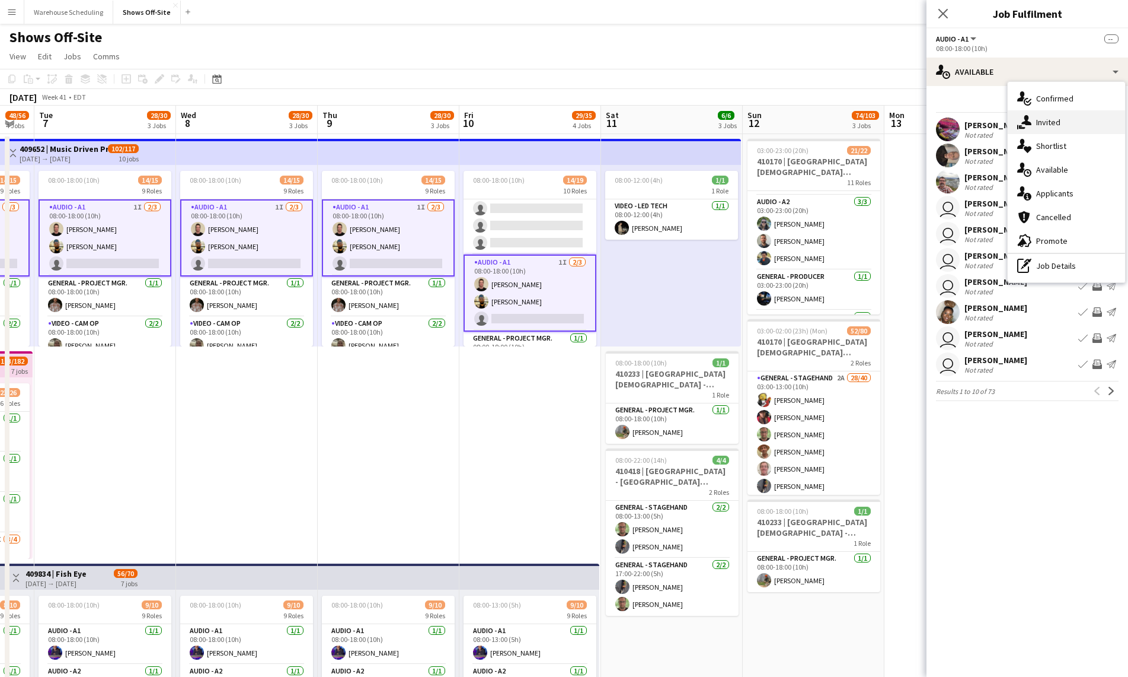
click at [1042, 115] on div "single-neutral-actions-share-1 Invited" at bounding box center [1066, 122] width 117 height 24
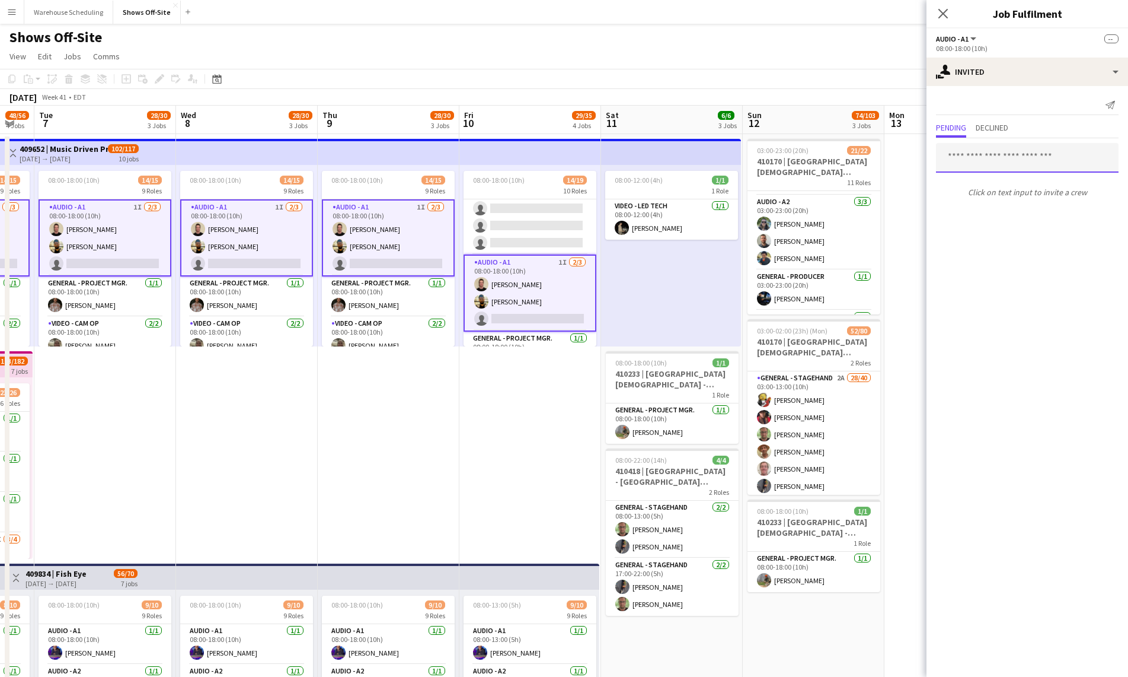
click at [964, 153] on input "text" at bounding box center [1027, 158] width 183 height 30
type input "**********"
click at [1044, 196] on span "[EMAIL_ADDRESS][DOMAIN_NAME]" at bounding box center [1028, 196] width 164 height 9
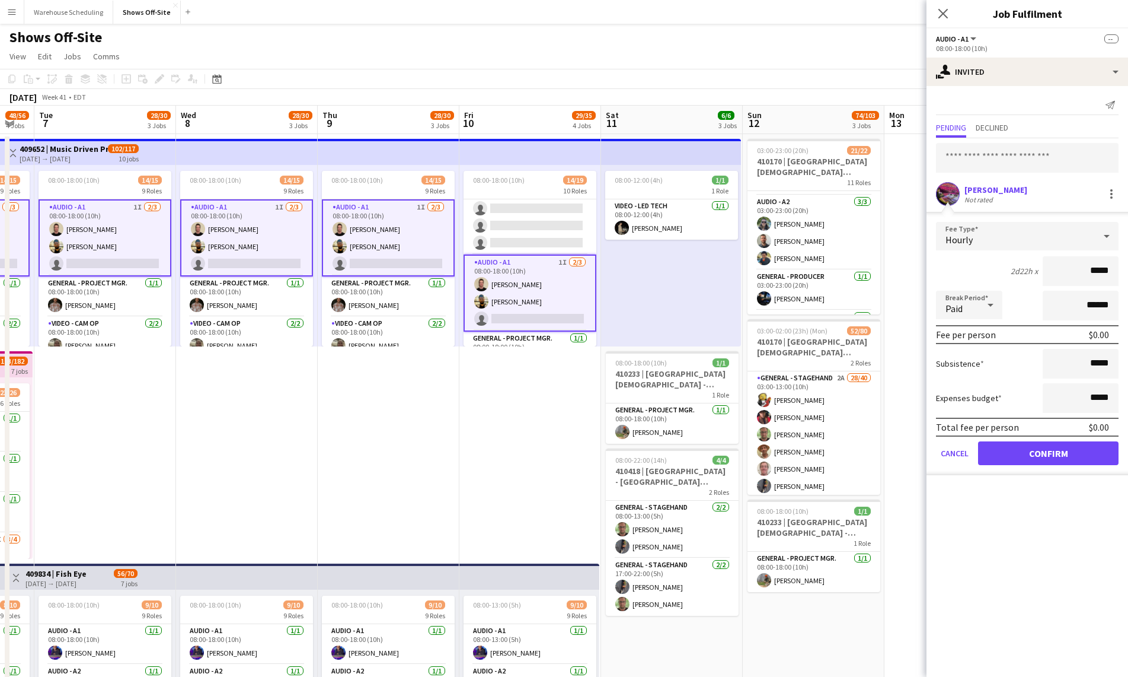
click at [1101, 195] on div "[PERSON_NAME] Not rated" at bounding box center [1028, 194] width 202 height 24
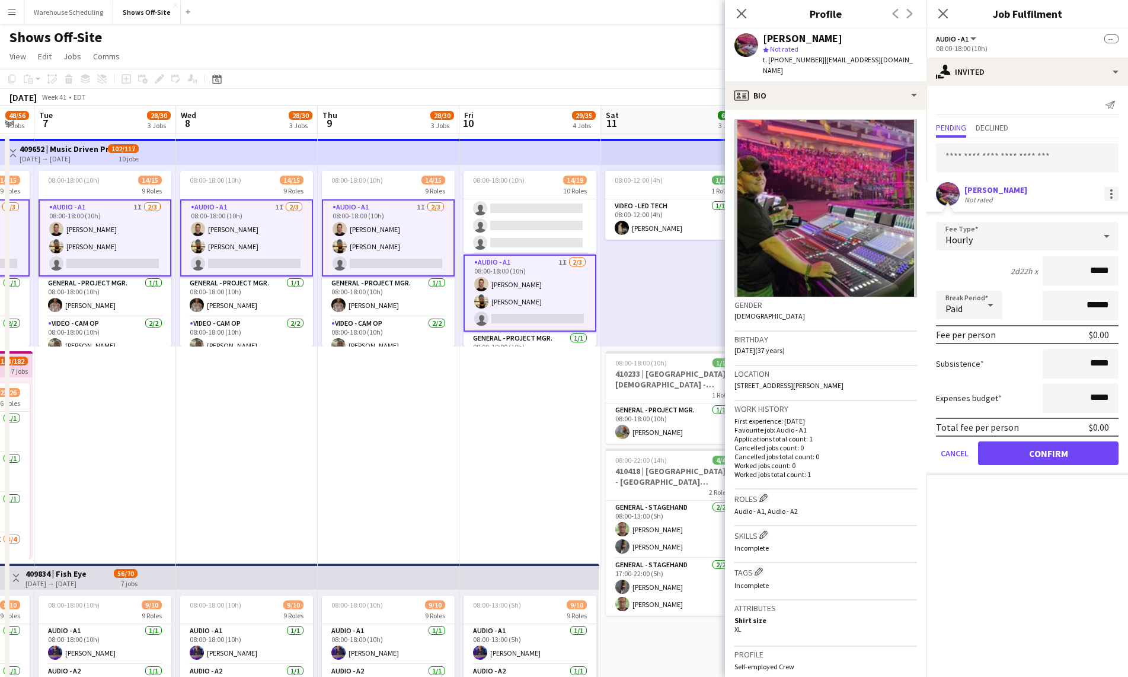
click at [1106, 194] on div at bounding box center [1112, 194] width 14 height 14
drag, startPoint x: 796, startPoint y: 41, endPoint x: 752, endPoint y: 42, distance: 44.5
click at [752, 42] on div at bounding box center [564, 338] width 1128 height 677
drag, startPoint x: 838, startPoint y: 37, endPoint x: 765, endPoint y: 41, distance: 73.6
click at [765, 41] on div "[PERSON_NAME]" at bounding box center [840, 38] width 154 height 11
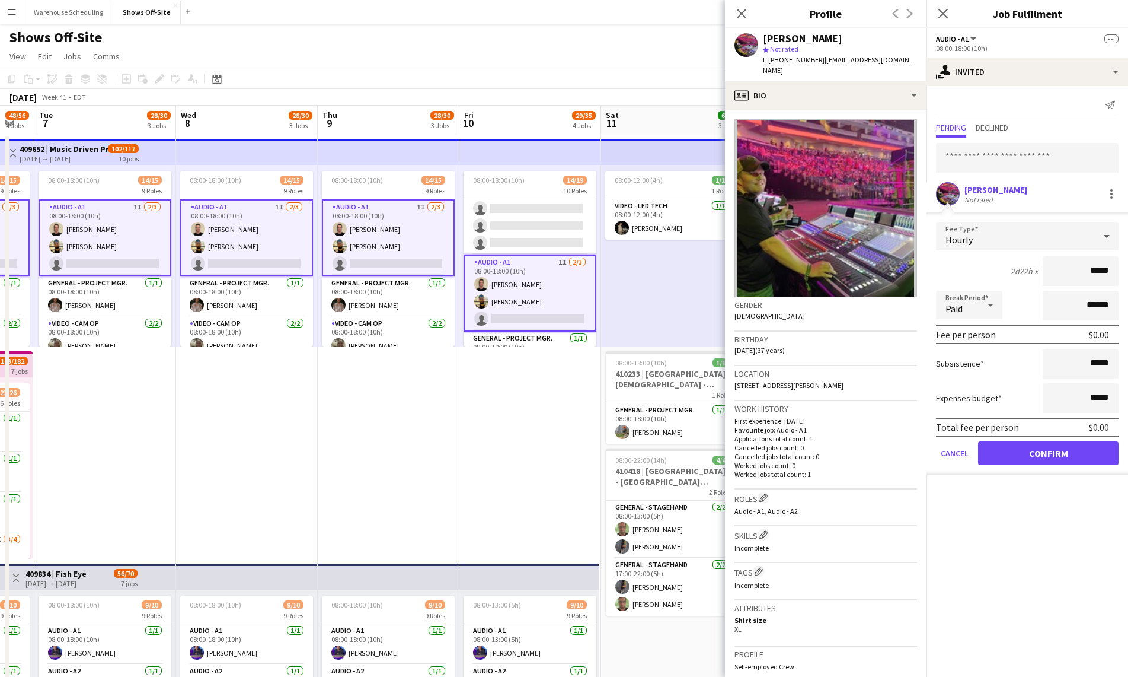
copy div "[PERSON_NAME]"
click at [944, 14] on icon at bounding box center [942, 13] width 11 height 11
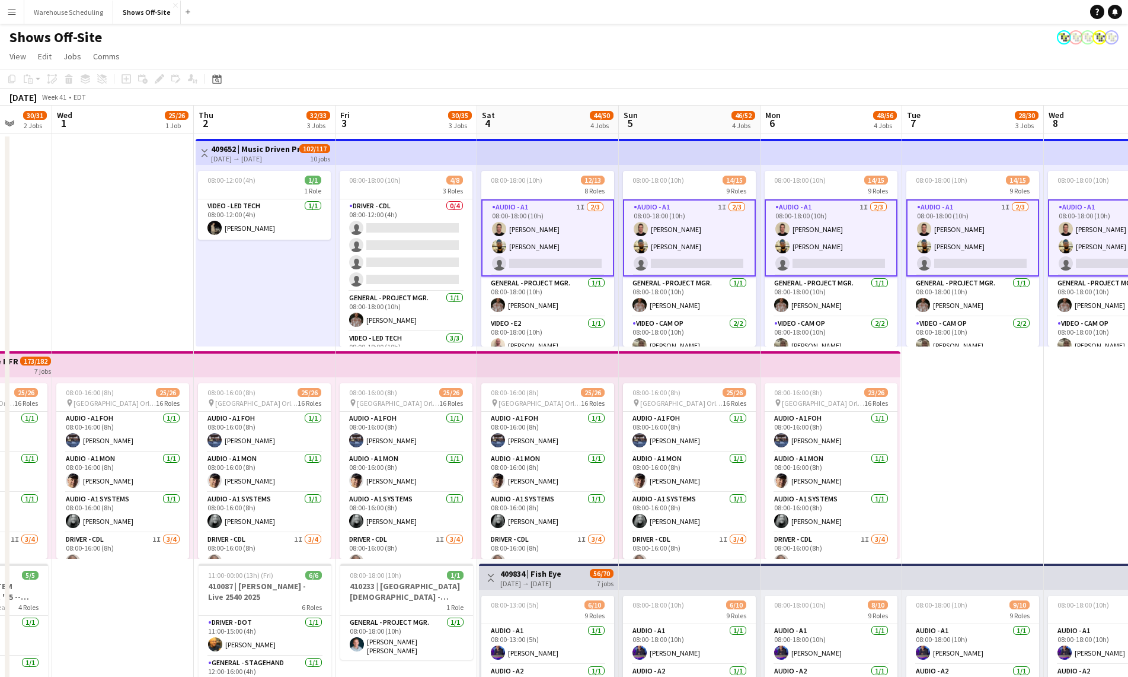
drag, startPoint x: 614, startPoint y: 413, endPoint x: 972, endPoint y: 408, distance: 358.2
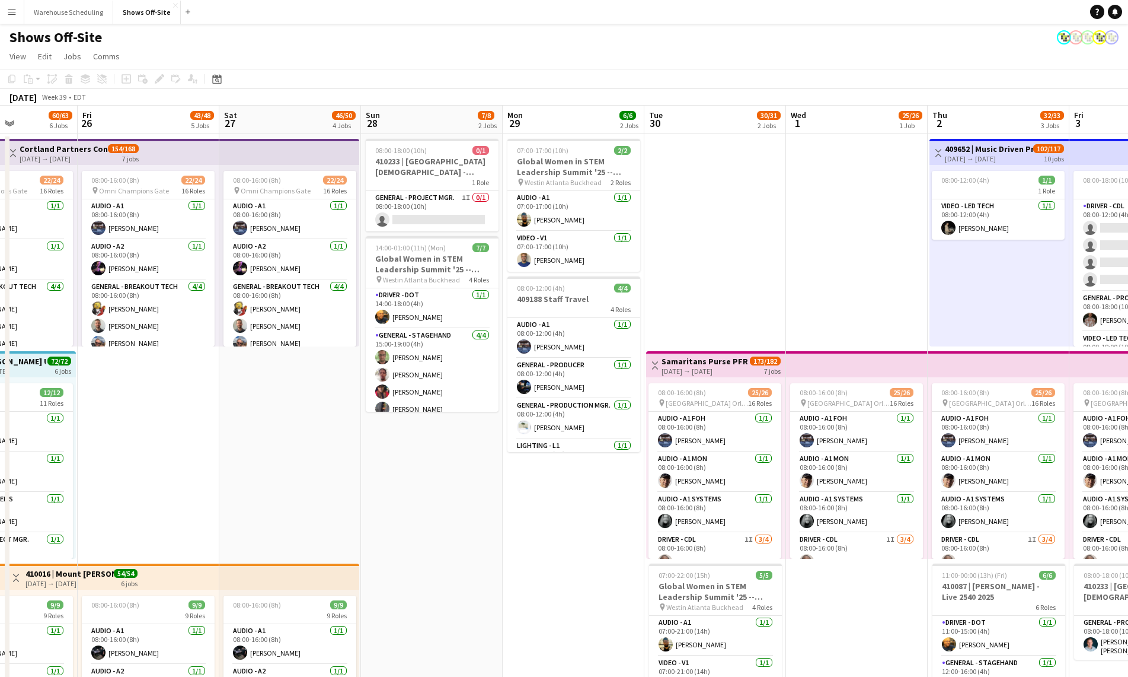
drag, startPoint x: 75, startPoint y: 293, endPoint x: 832, endPoint y: 289, distance: 756.6
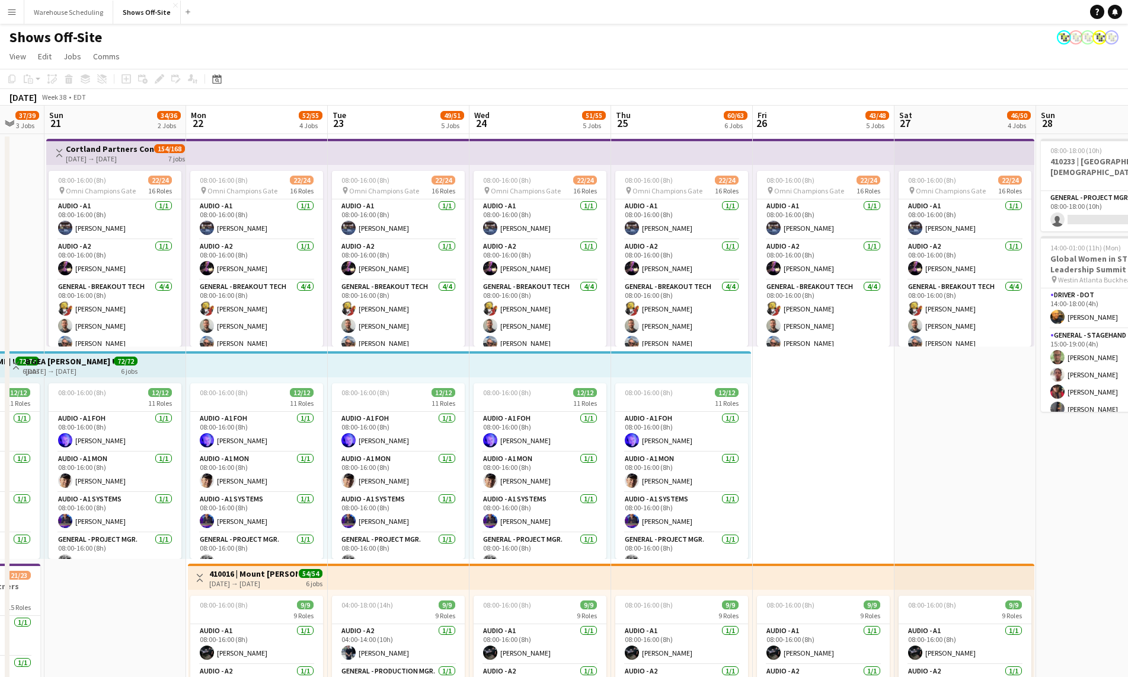
scroll to position [0, 366]
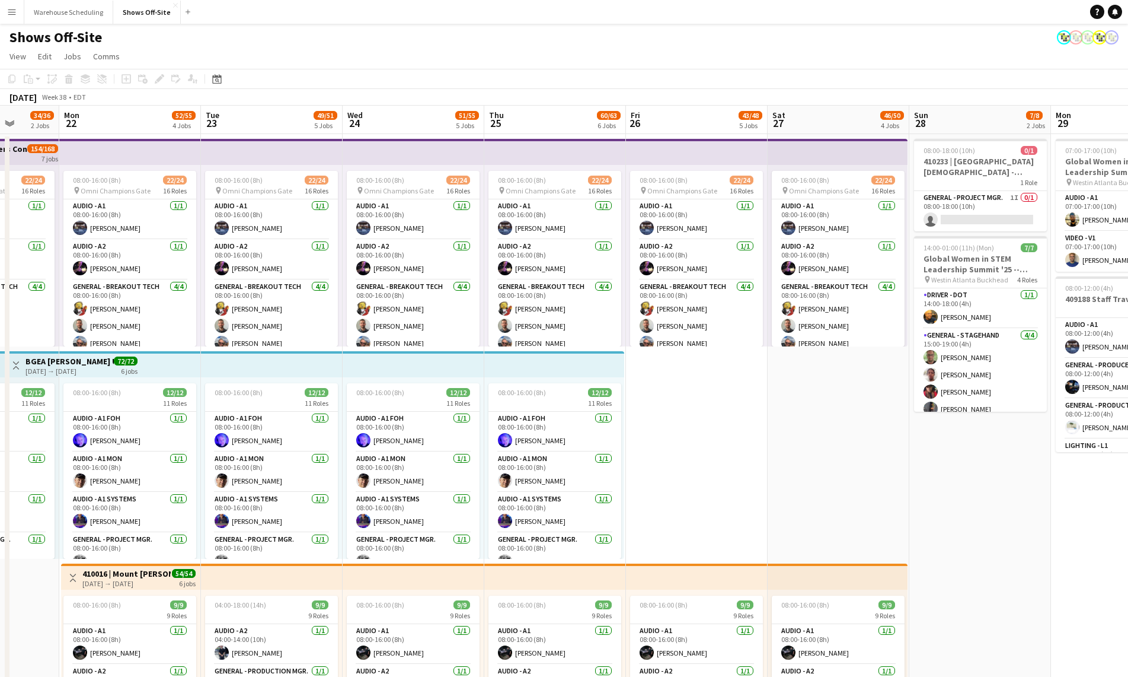
drag, startPoint x: 368, startPoint y: 416, endPoint x: 796, endPoint y: 438, distance: 428.6
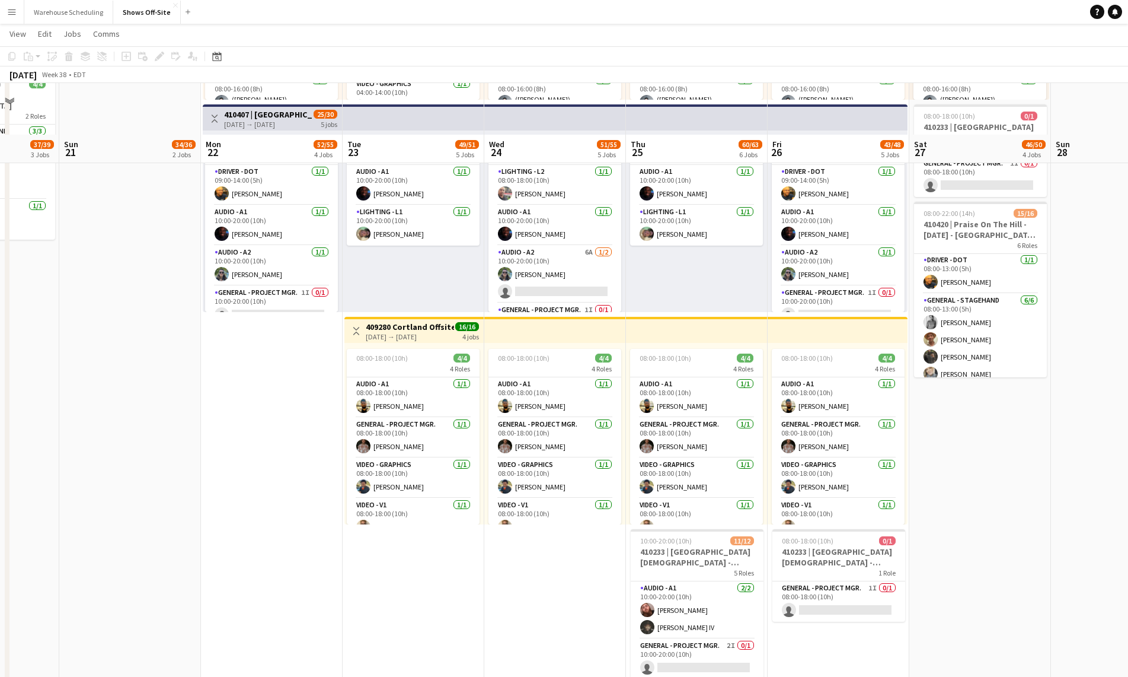
scroll to position [722, 0]
